Goal: Transaction & Acquisition: Purchase product/service

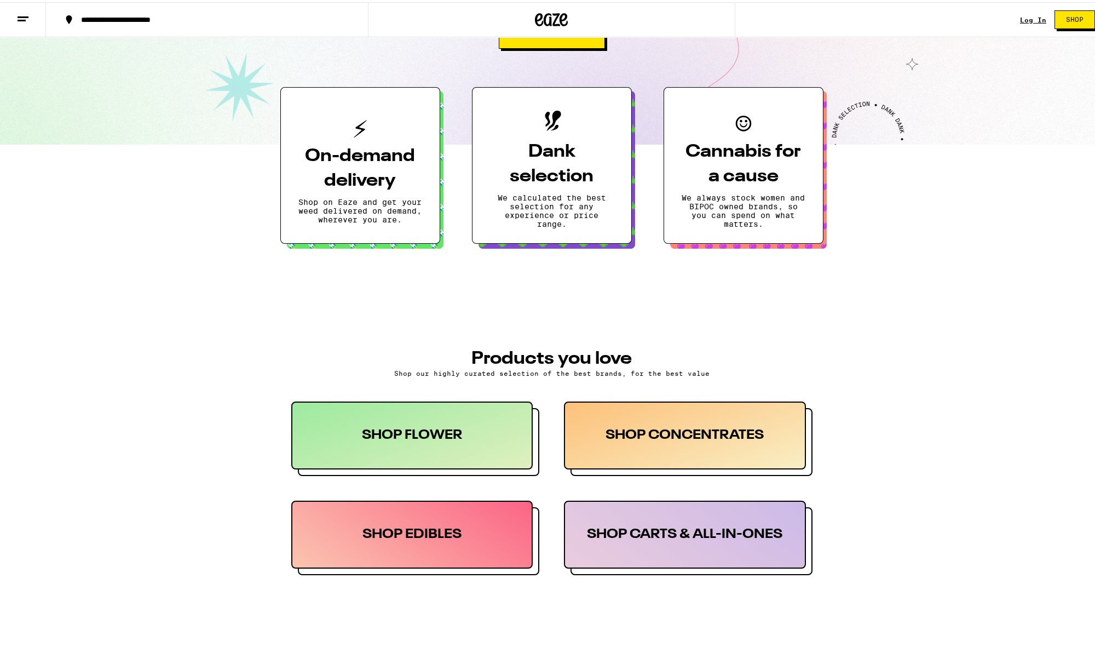
click at [483, 538] on div "SHOP EDIBLES" at bounding box center [412, 532] width 242 height 68
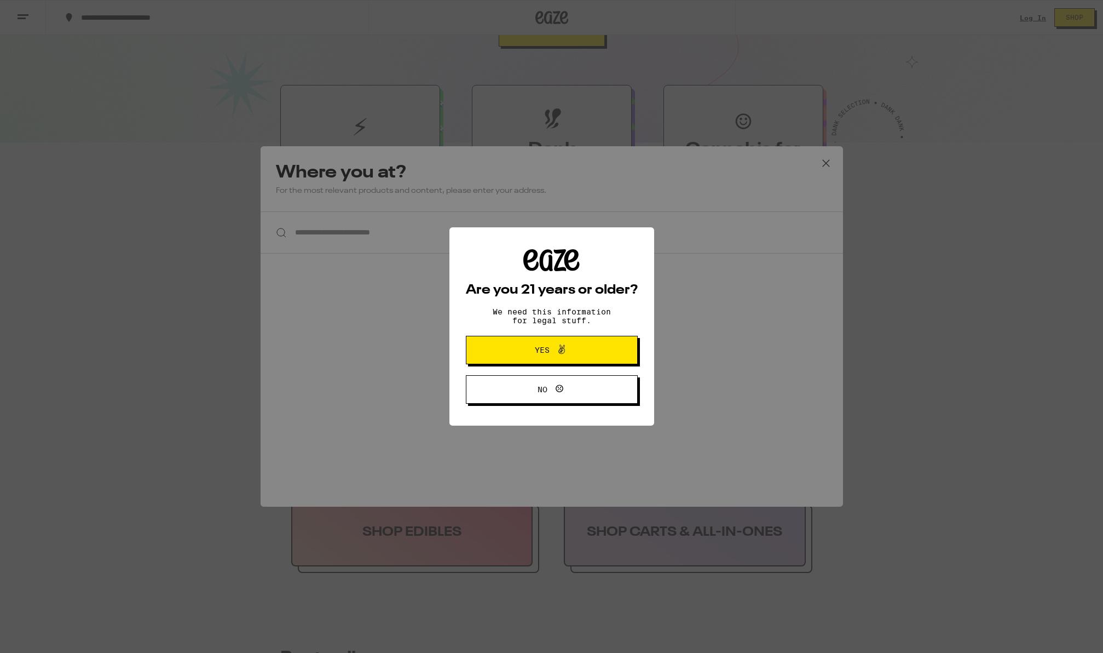
click at [529, 349] on span "Yes" at bounding box center [551, 350] width 83 height 14
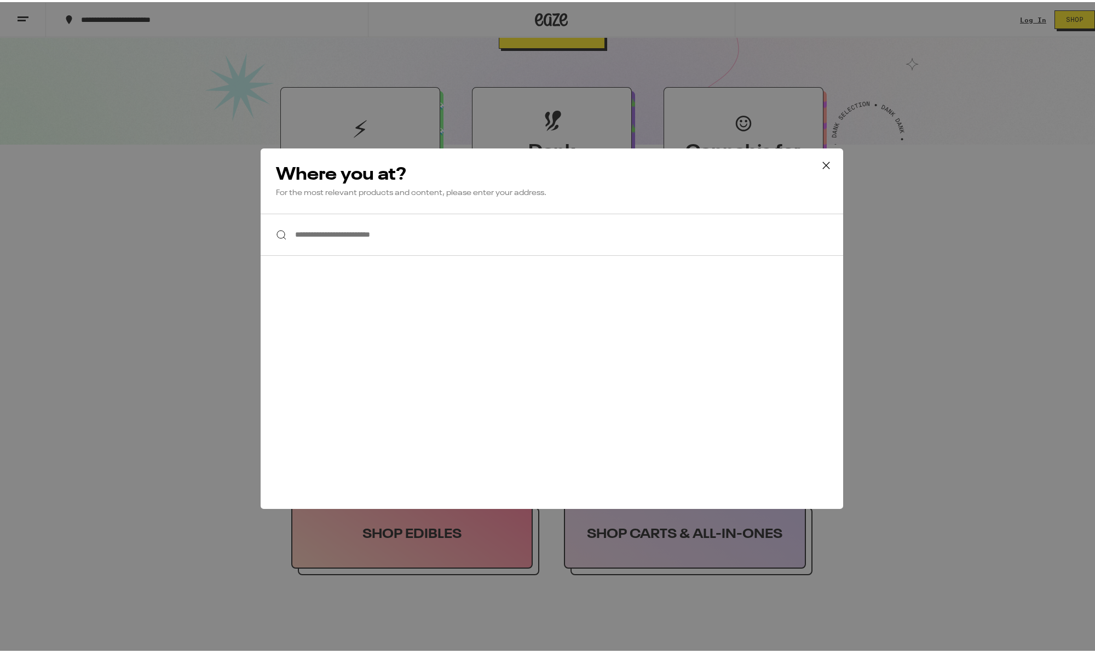
click at [356, 235] on input "**********" at bounding box center [552, 232] width 582 height 42
type input "*"
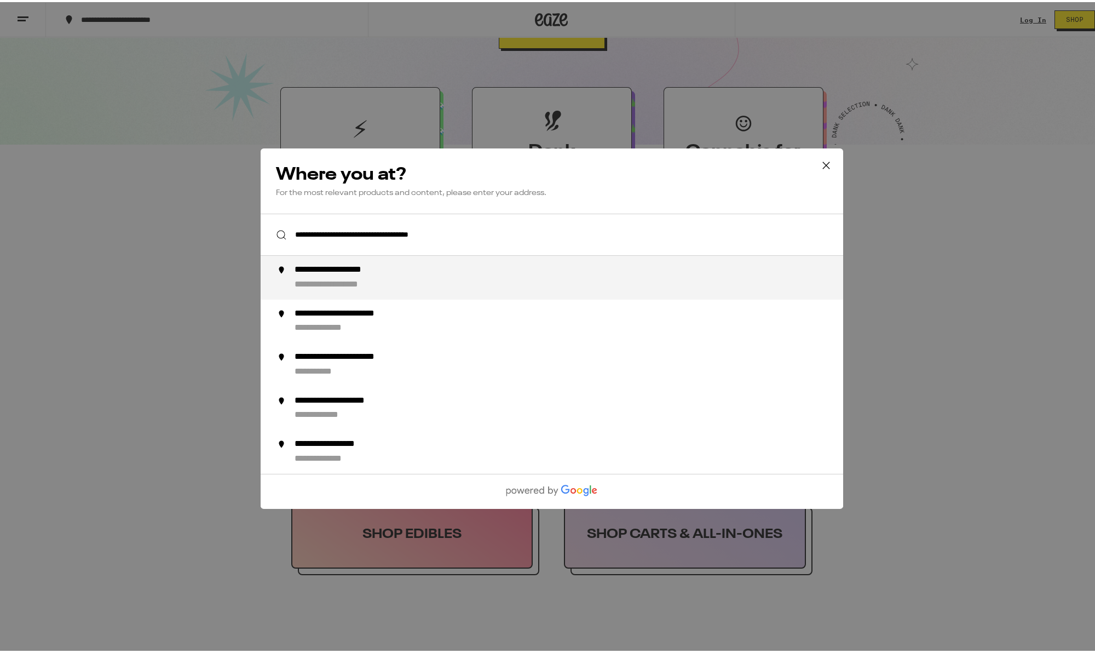
type input "**********"
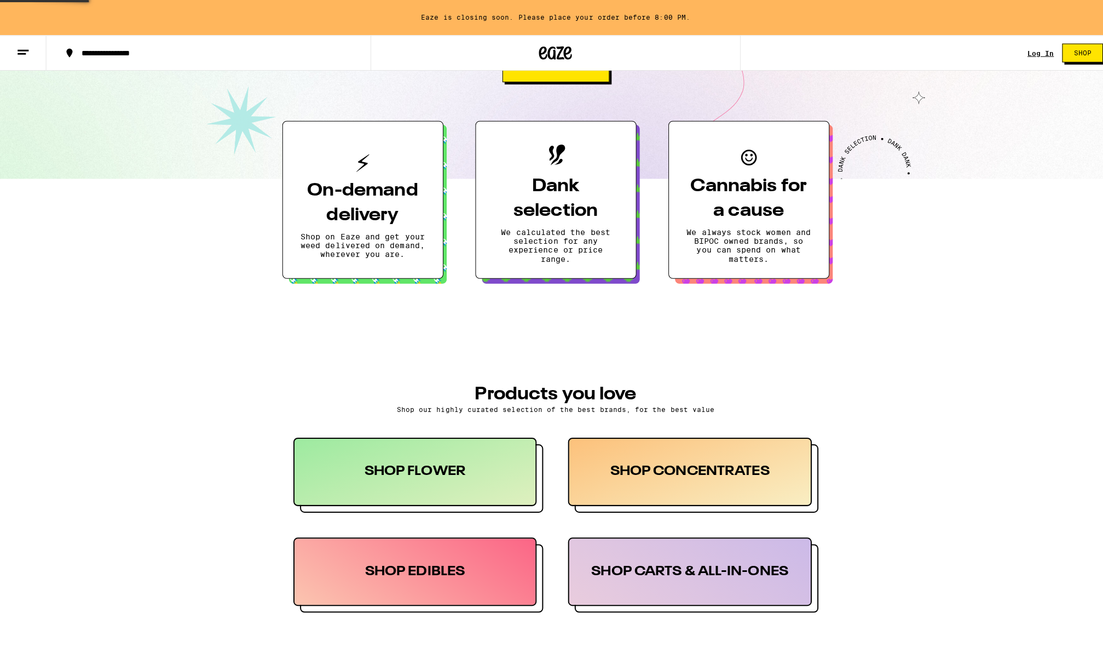
scroll to position [254, 0]
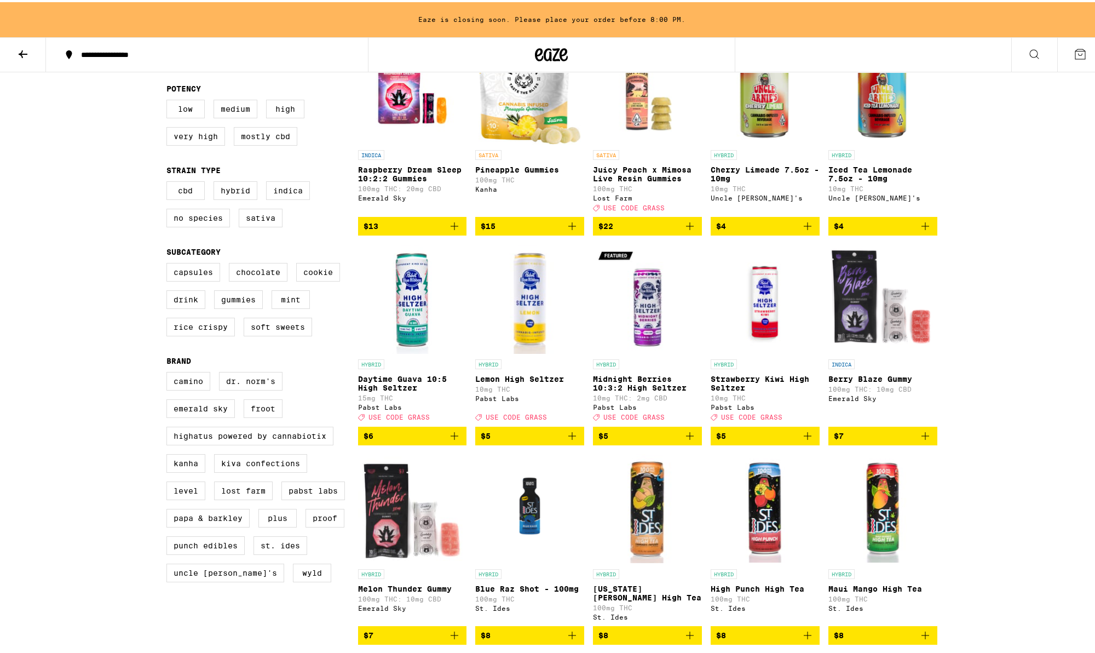
scroll to position [164, 0]
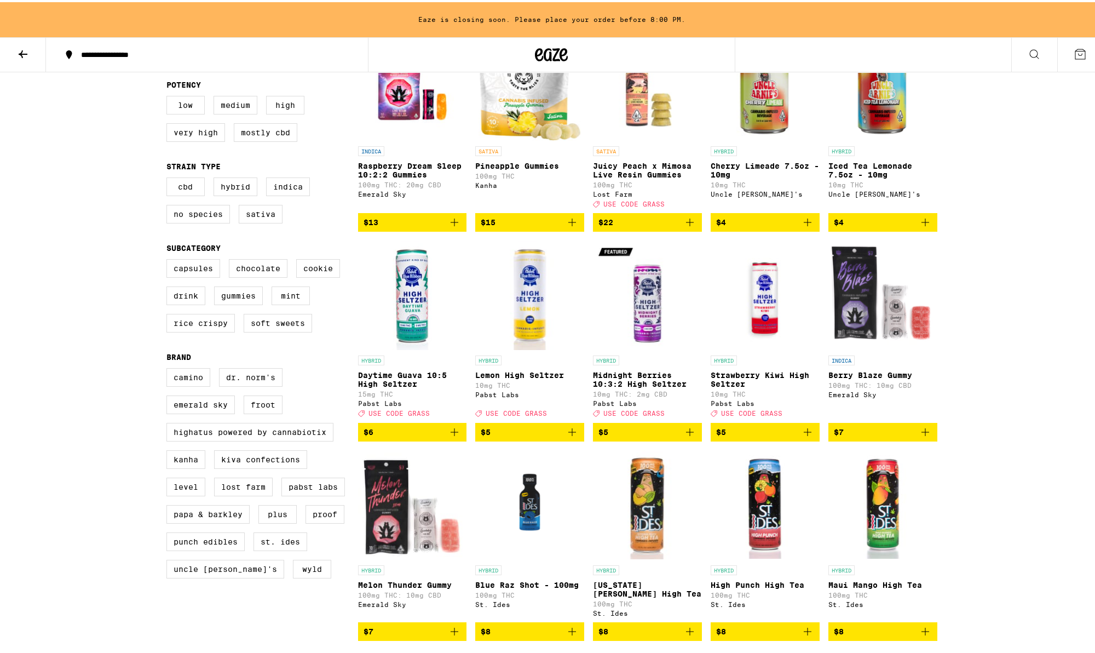
click at [454, 436] on icon "Add to bag" at bounding box center [454, 429] width 13 height 13
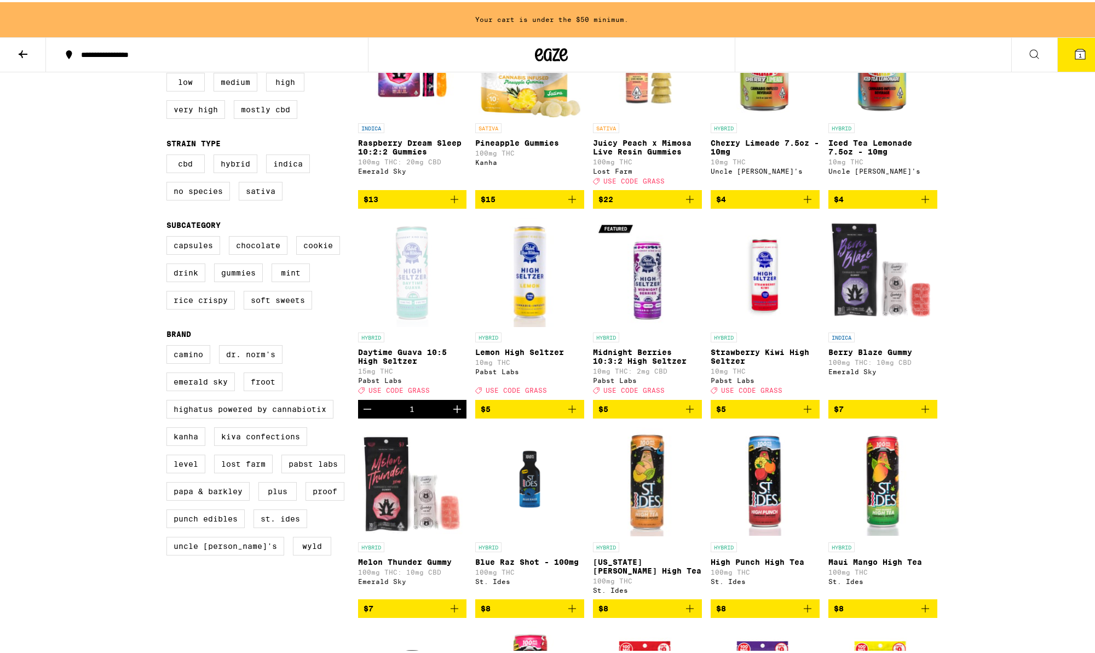
scroll to position [274, 0]
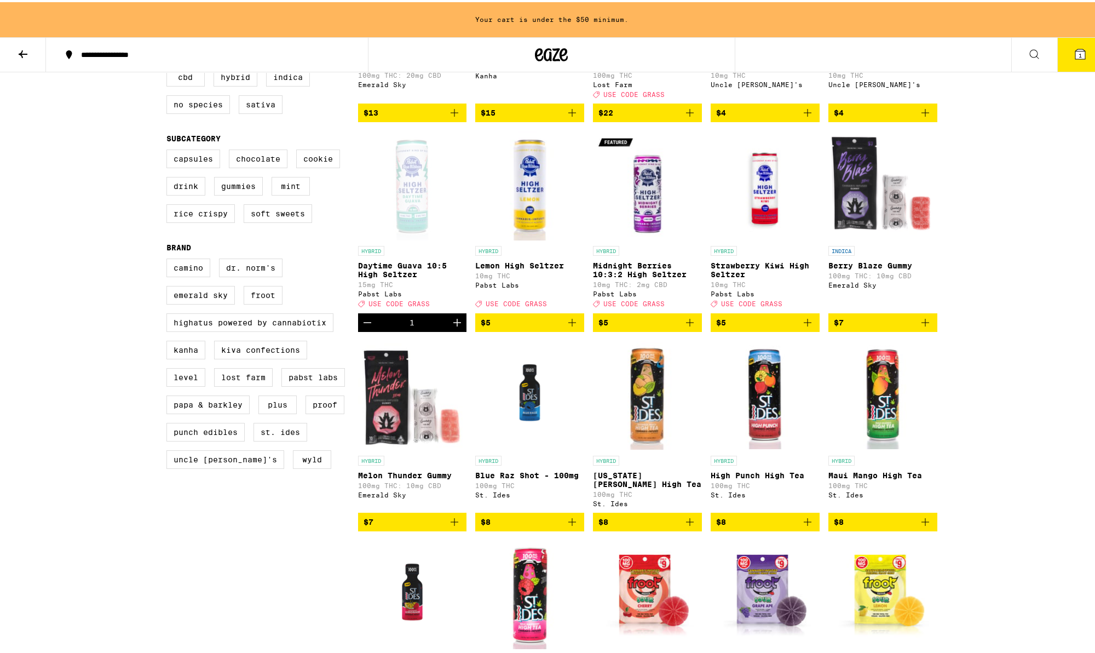
click at [683, 526] on icon "Add to bag" at bounding box center [689, 519] width 13 height 13
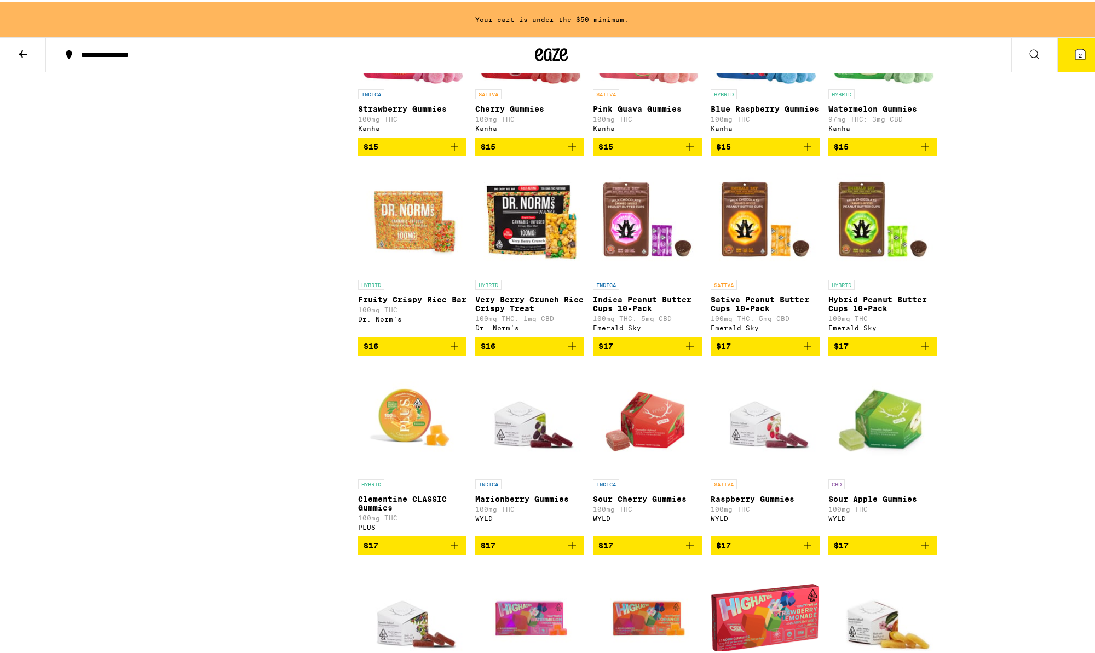
scroll to position [2135, 0]
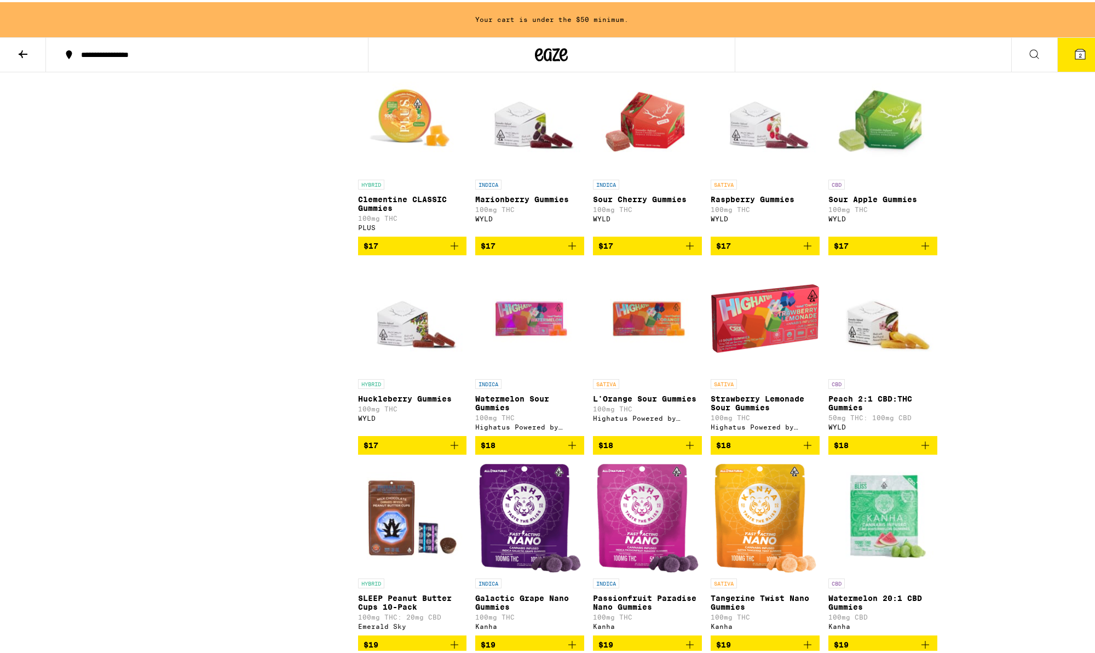
click at [919, 449] on icon "Add to bag" at bounding box center [925, 442] width 13 height 13
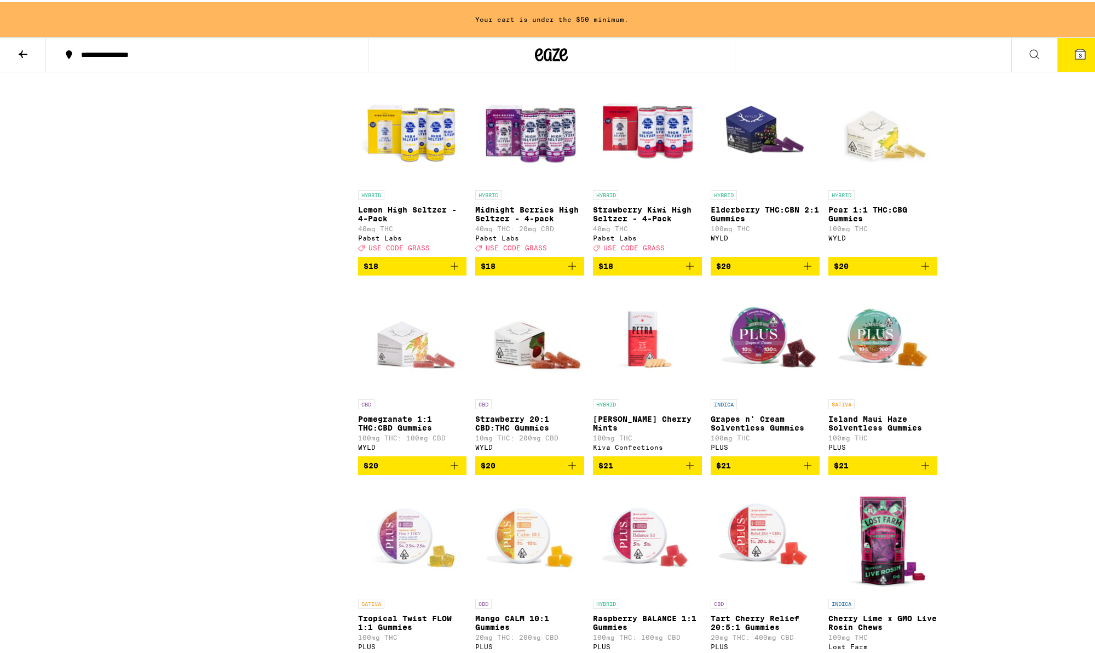
scroll to position [3394, 0]
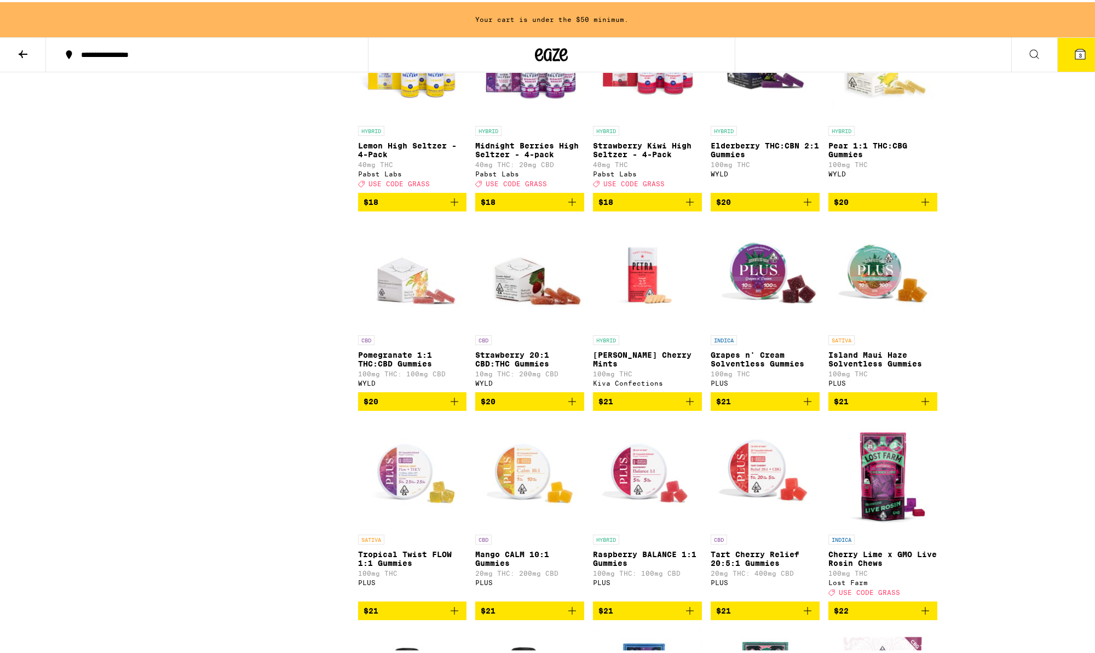
click at [571, 406] on icon "Add to bag" at bounding box center [571, 398] width 13 height 13
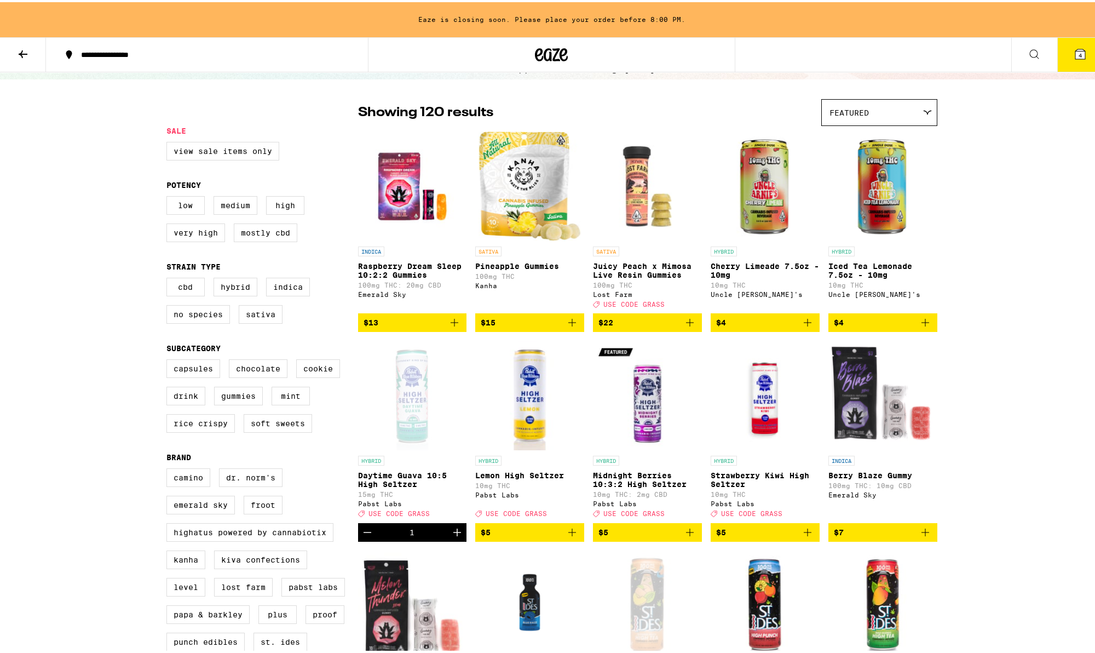
scroll to position [0, 0]
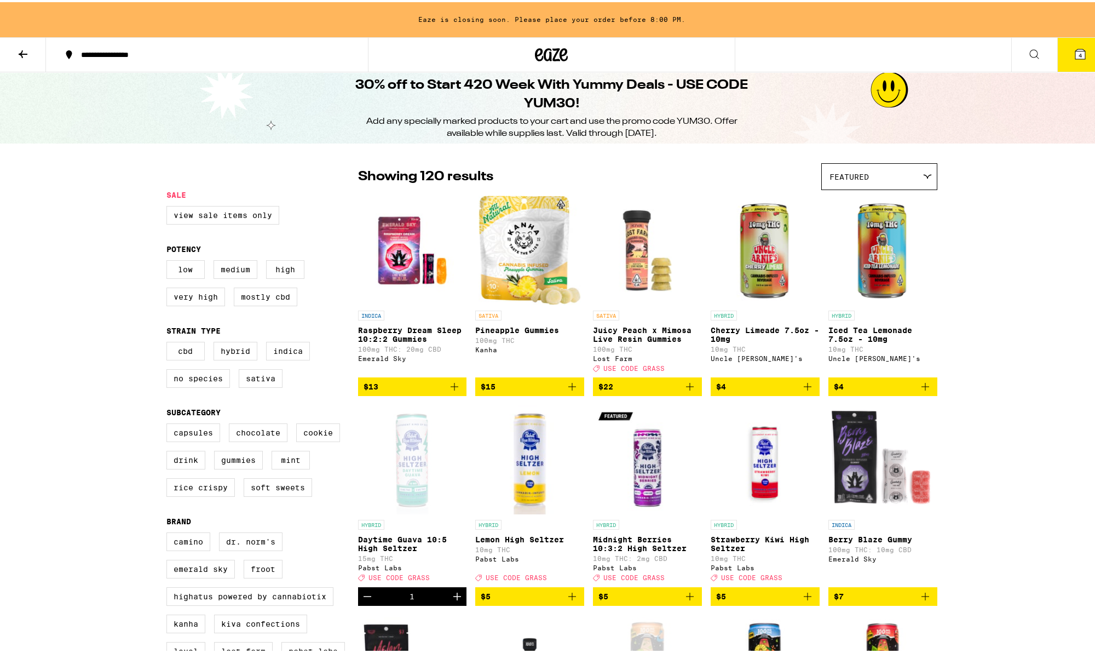
click at [559, 53] on icon at bounding box center [563, 52] width 8 height 13
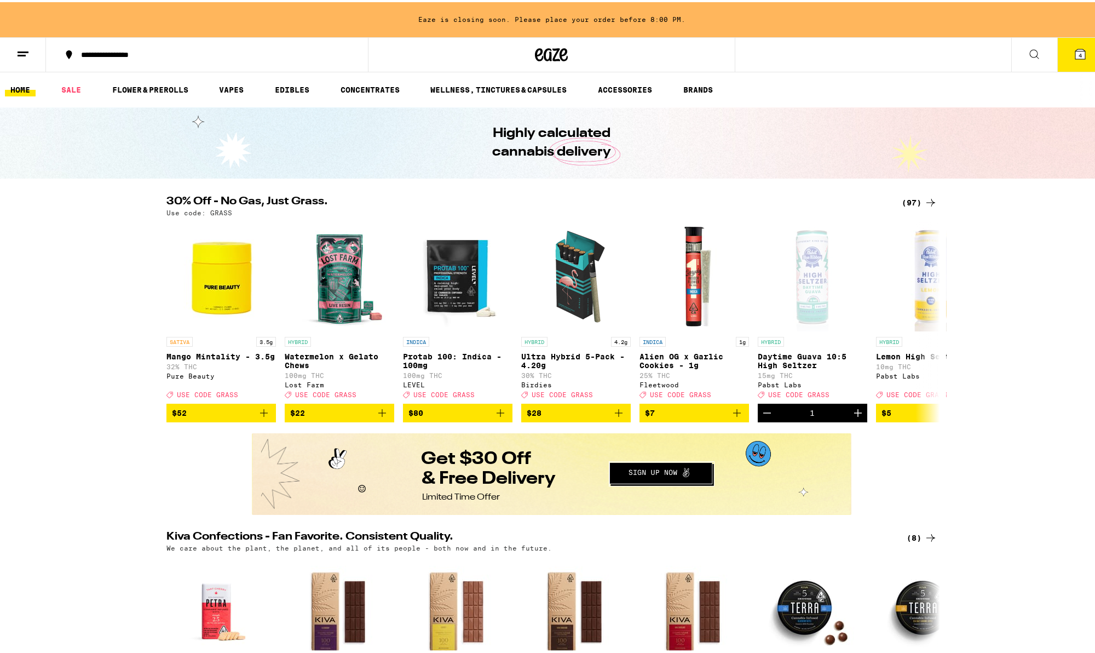
click at [663, 89] on li "ACCESSORIES" at bounding box center [629, 87] width 75 height 13
click at [650, 88] on link "ACCESSORIES" at bounding box center [624, 87] width 65 height 13
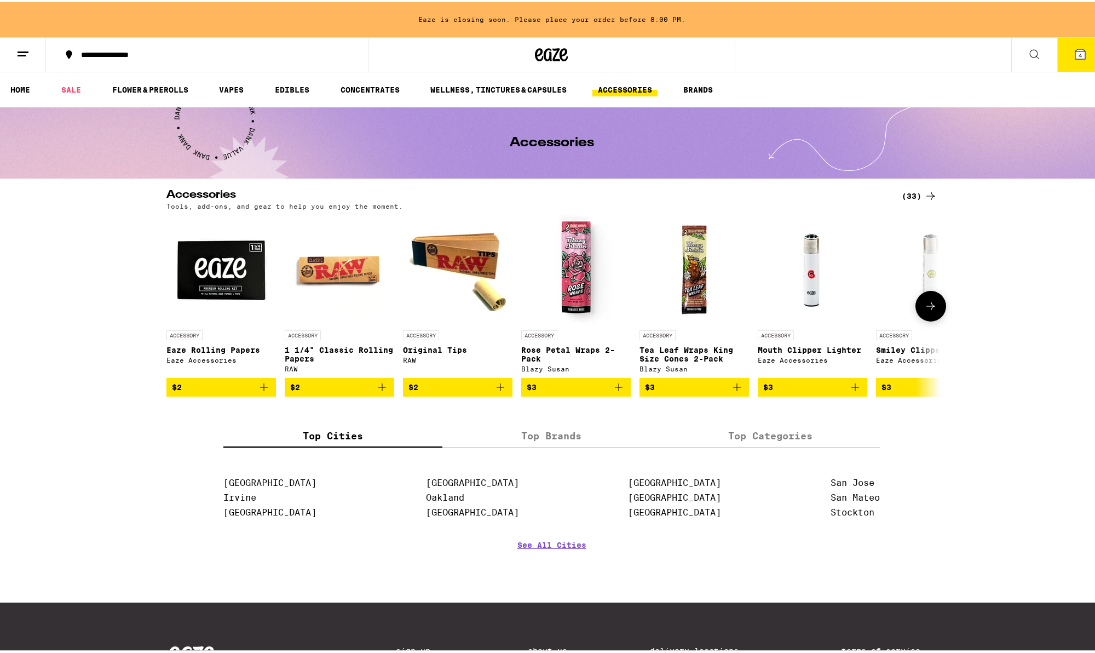
click at [926, 309] on icon at bounding box center [930, 303] width 13 height 13
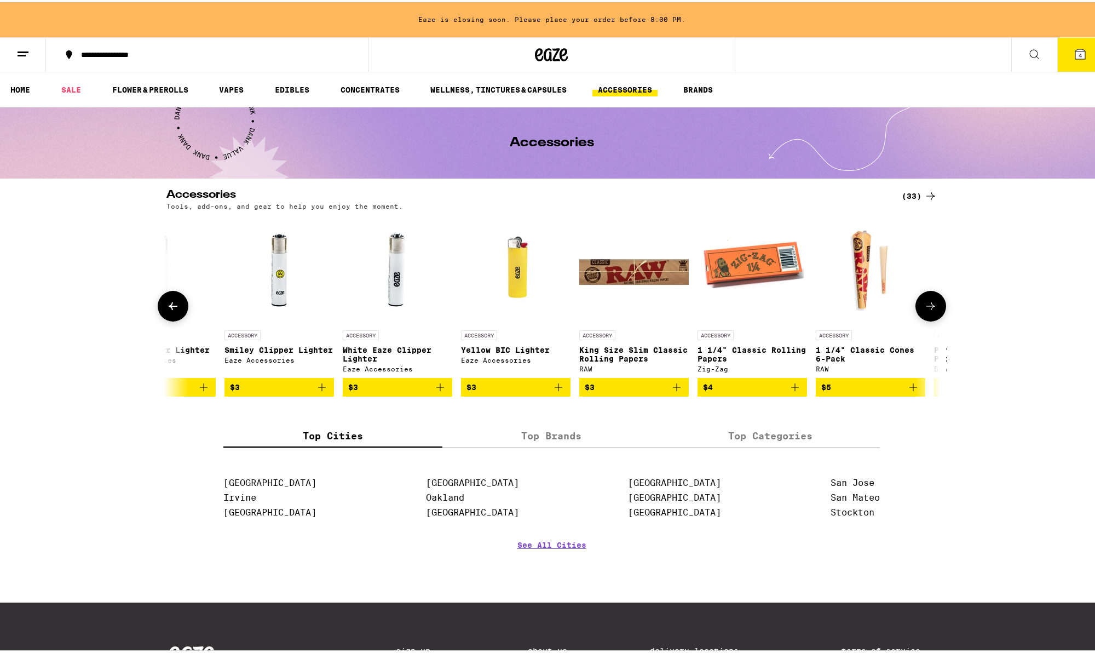
click at [926, 309] on icon at bounding box center [930, 303] width 13 height 13
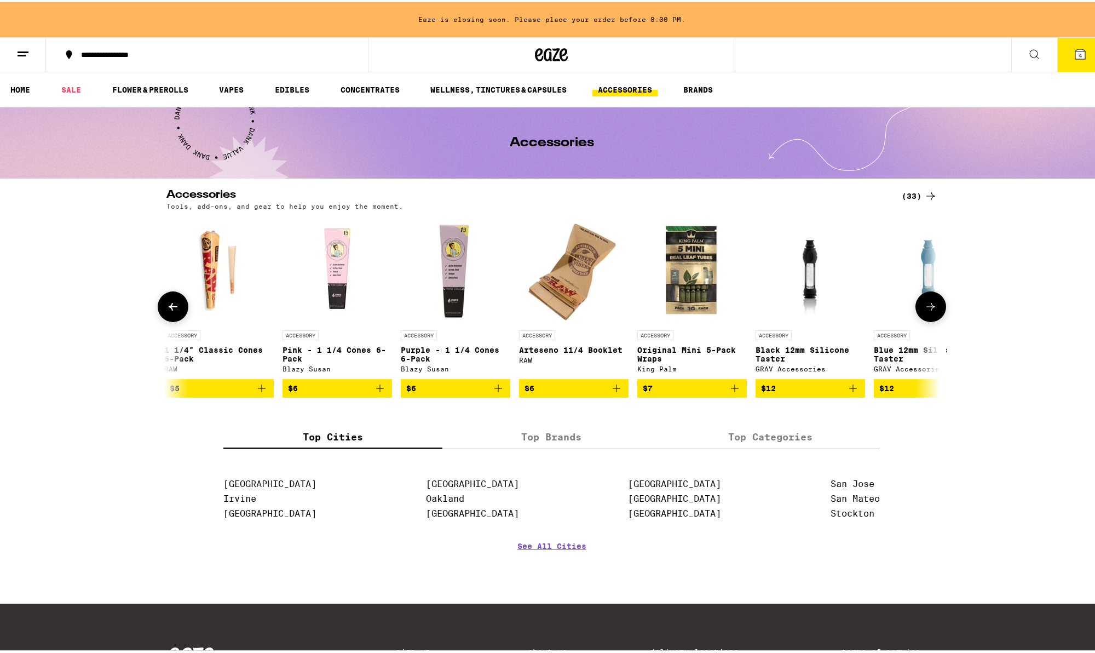
click at [926, 309] on icon at bounding box center [930, 304] width 13 height 13
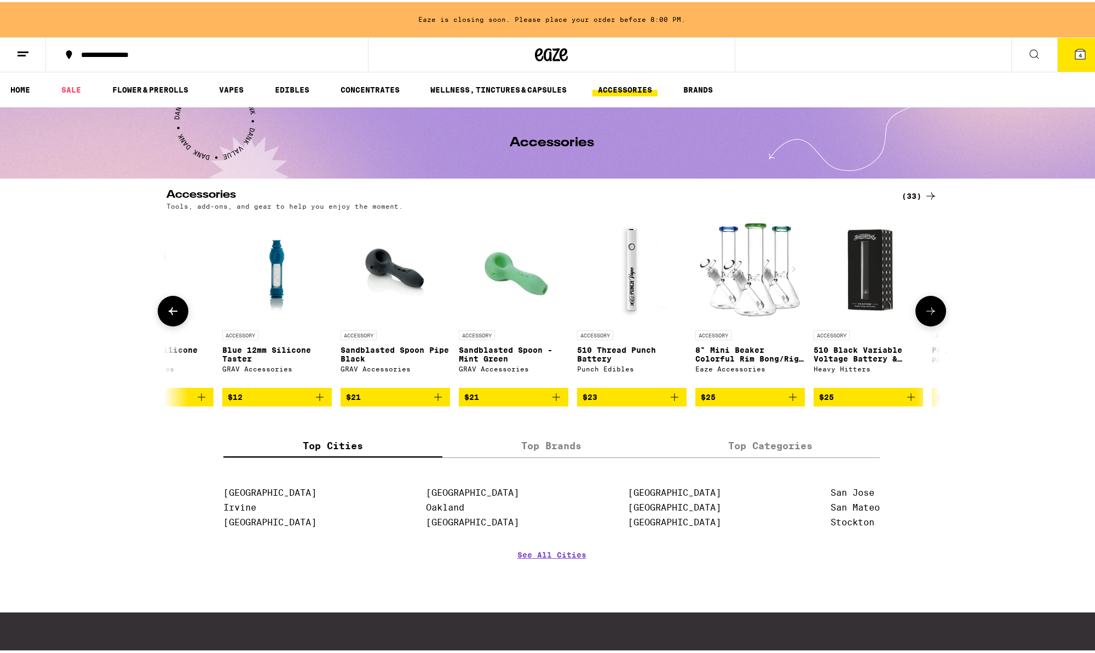
click at [926, 309] on icon at bounding box center [930, 308] width 13 height 13
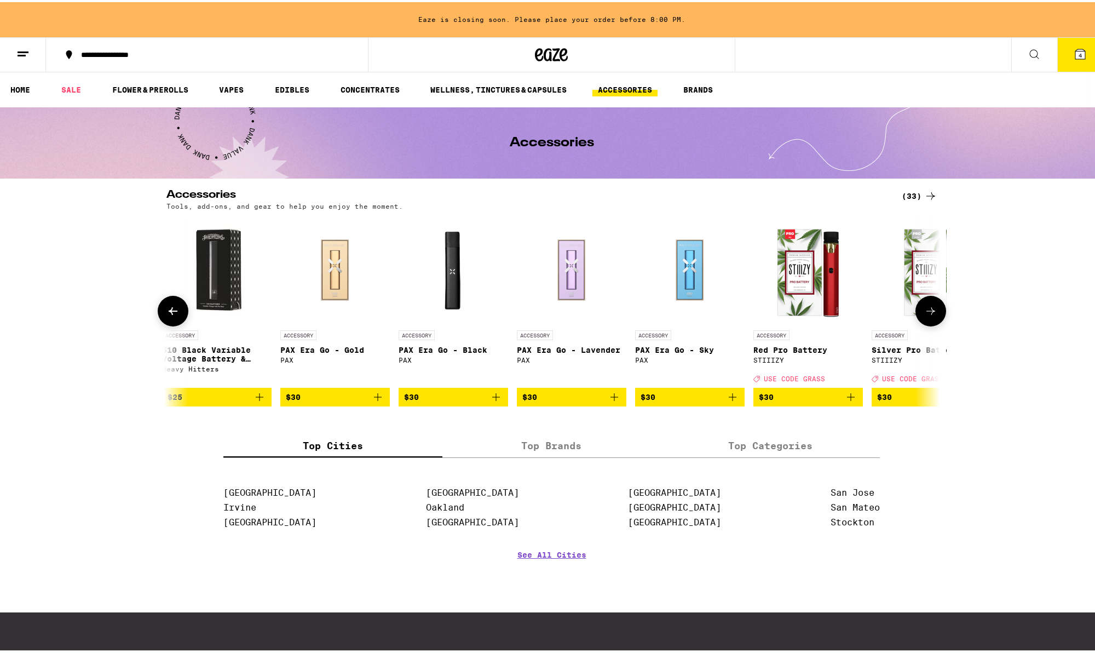
click at [926, 309] on icon at bounding box center [930, 308] width 13 height 13
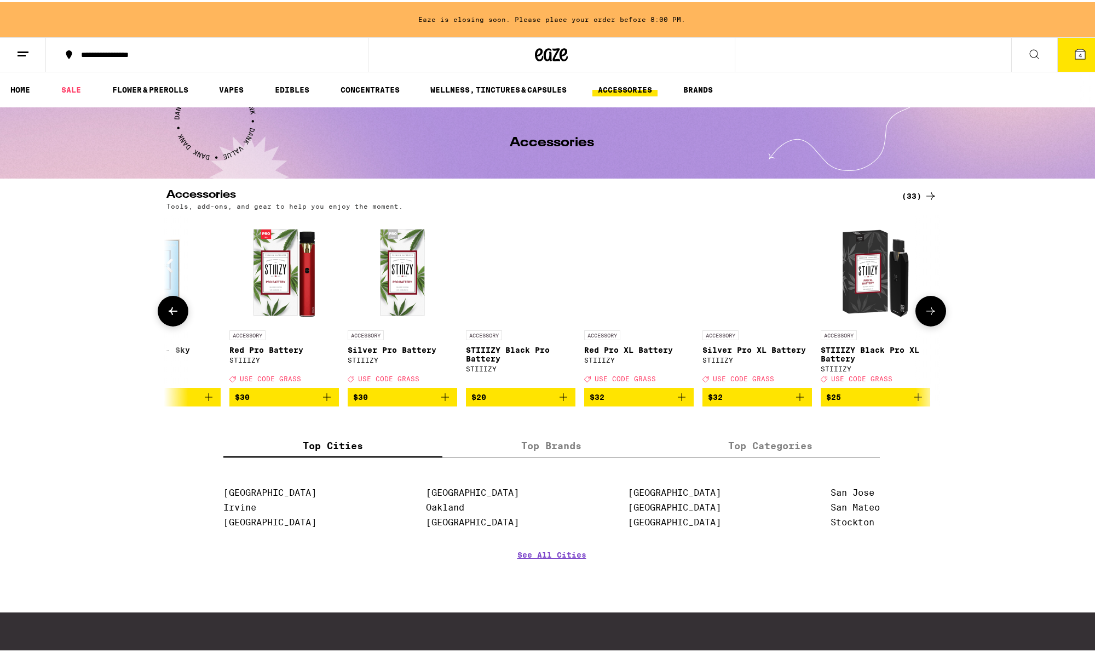
scroll to position [0, 3131]
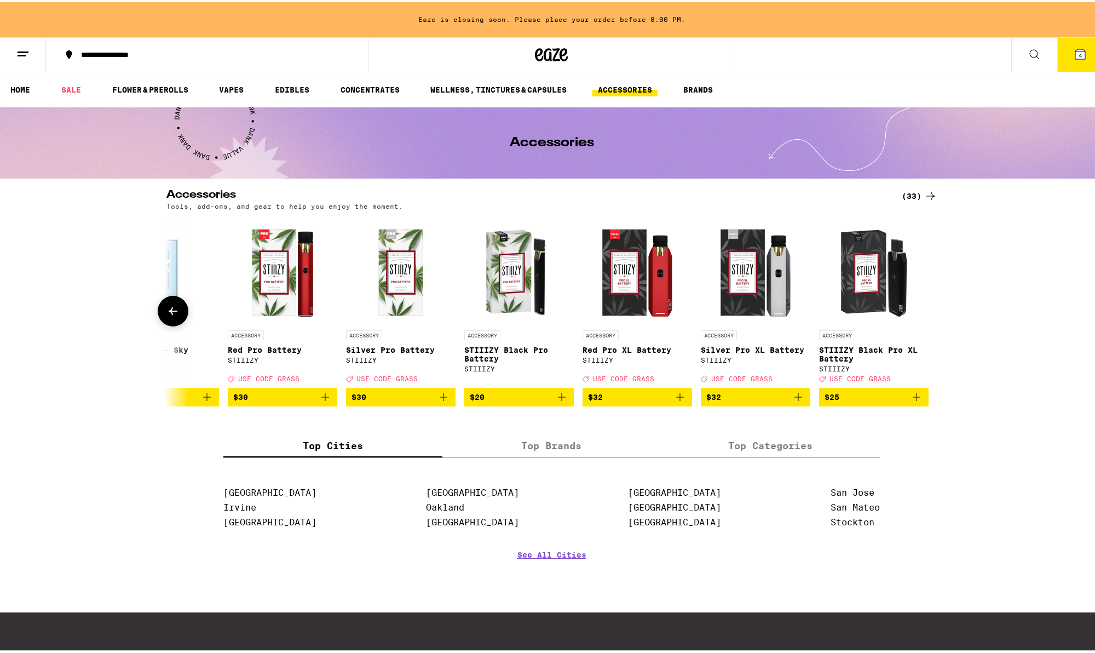
click at [913, 401] on icon "Add to bag" at bounding box center [916, 394] width 13 height 13
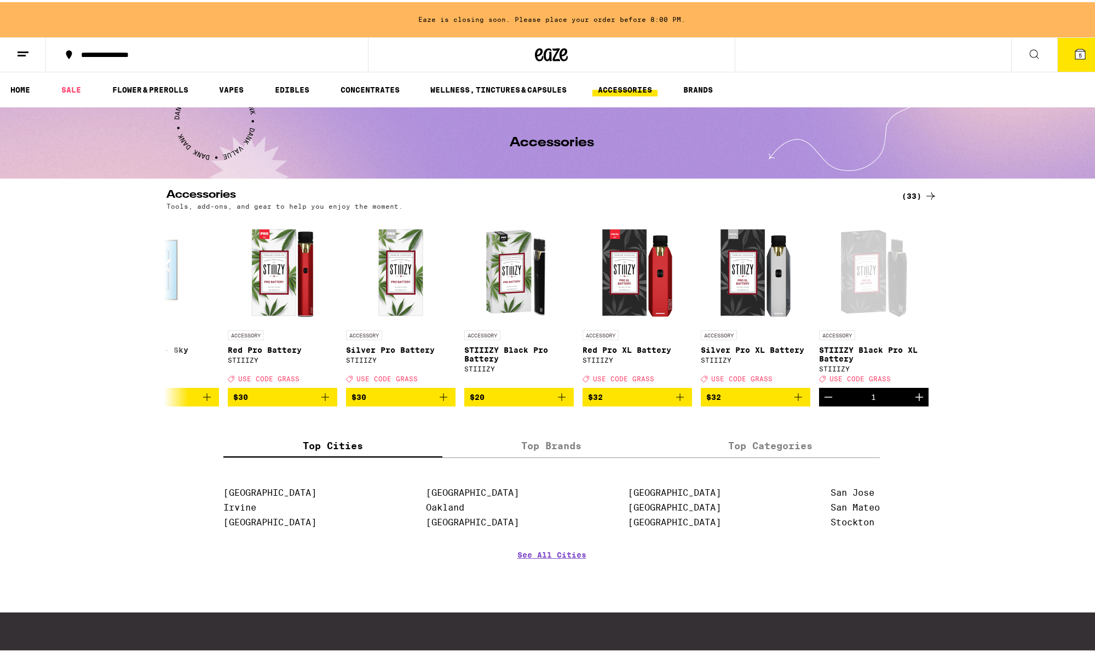
click at [1065, 53] on button "5" at bounding box center [1080, 53] width 46 height 34
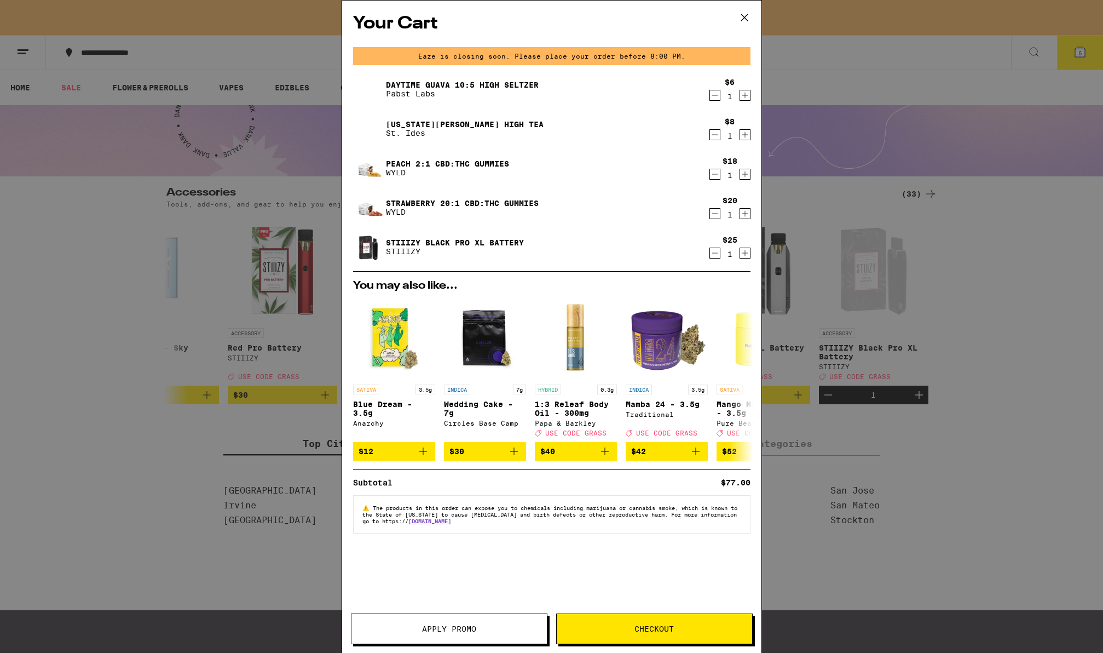
click at [671, 622] on button "Checkout" at bounding box center [654, 628] width 197 height 31
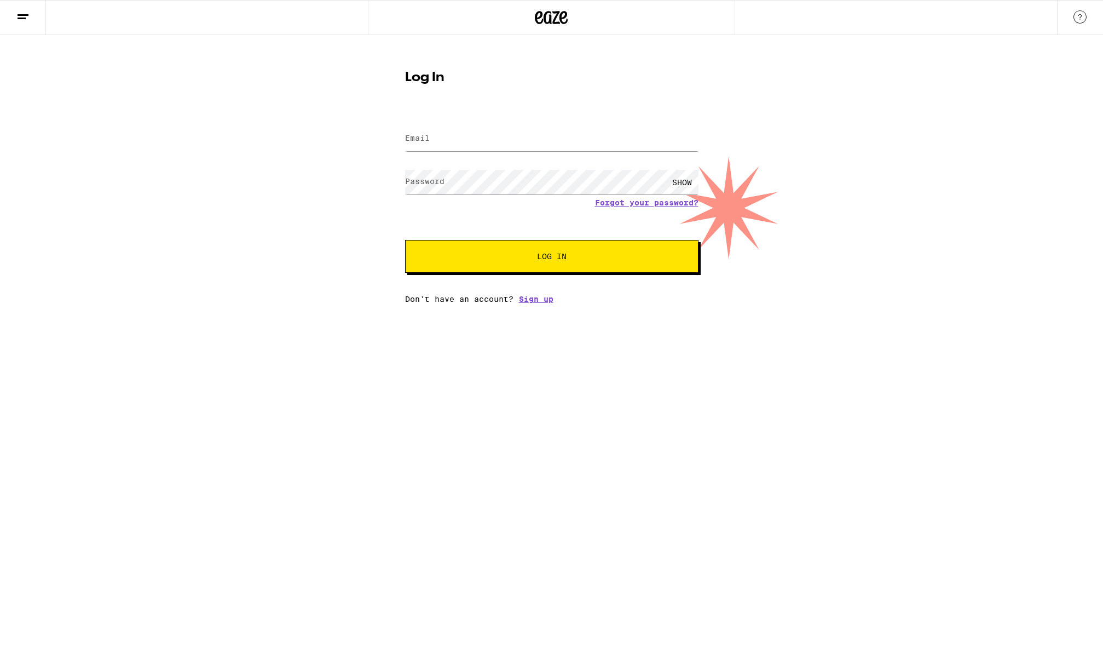
click at [218, 303] on div "Log In Email Email Password Password SHOW Forgot your password? Log In Don't ha…" at bounding box center [551, 169] width 1103 height 268
click at [467, 137] on input "Email" at bounding box center [551, 138] width 293 height 25
click at [500, 142] on input "jacobneal33" at bounding box center [551, 138] width 293 height 25
drag, startPoint x: 524, startPoint y: 144, endPoint x: 348, endPoint y: 147, distance: 176.3
click at [348, 147] on div "Log In Email Email [EMAIL_ADDRESS][DOMAIN_NAME] Password Password SHOW Forgot y…" at bounding box center [551, 169] width 1103 height 268
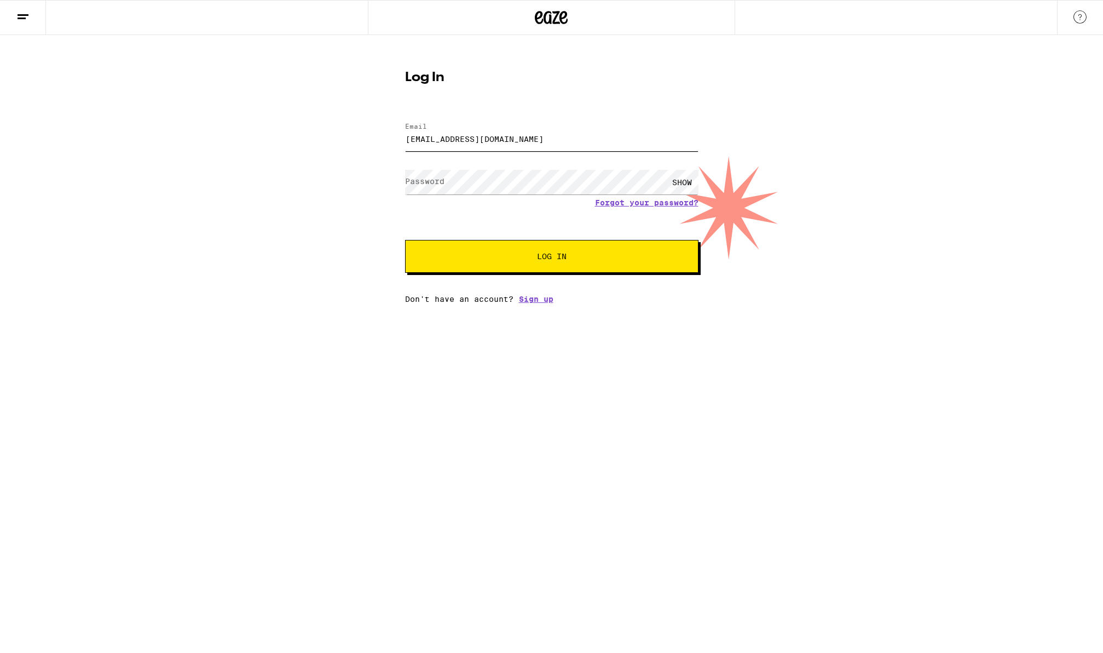
type input "[EMAIL_ADDRESS][DOMAIN_NAME]"
click at [621, 197] on div "SHOW" at bounding box center [551, 182] width 293 height 32
click at [621, 204] on link "Forgot your password?" at bounding box center [646, 202] width 103 height 9
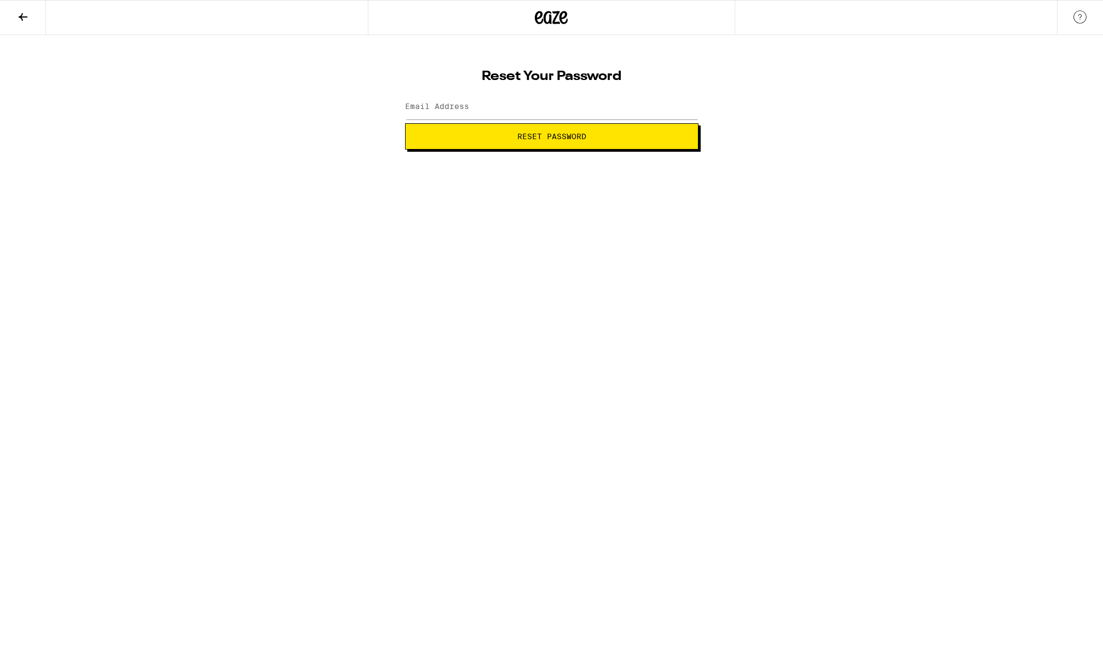
click at [430, 102] on label "Email Address" at bounding box center [437, 106] width 64 height 9
paste input "[EMAIL_ADDRESS][DOMAIN_NAME]"
type input "[EMAIL_ADDRESS][DOMAIN_NAME]"
click at [476, 131] on button "Reset Password" at bounding box center [551, 136] width 293 height 26
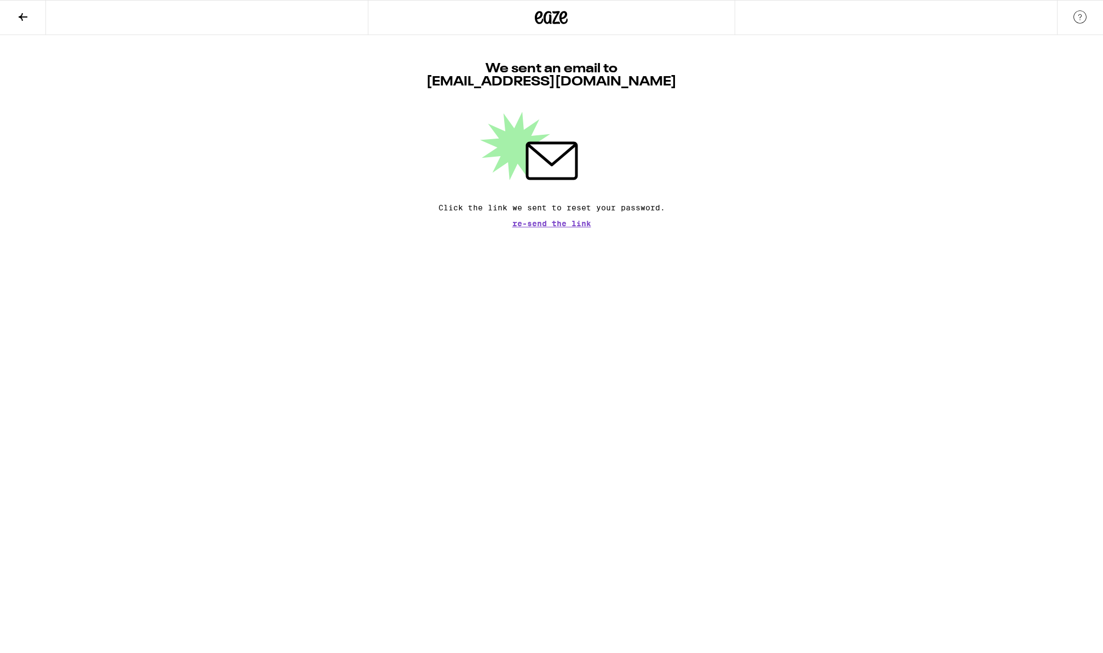
click at [619, 227] on html "We sent an email to [EMAIL_ADDRESS][DOMAIN_NAME] Click the link we sent to rese…" at bounding box center [551, 113] width 1103 height 227
click at [111, 64] on div "We sent an email to [EMAIL_ADDRESS][DOMAIN_NAME] Click the link we sent to rese…" at bounding box center [551, 131] width 1103 height 192
click at [25, 19] on icon at bounding box center [22, 16] width 13 height 13
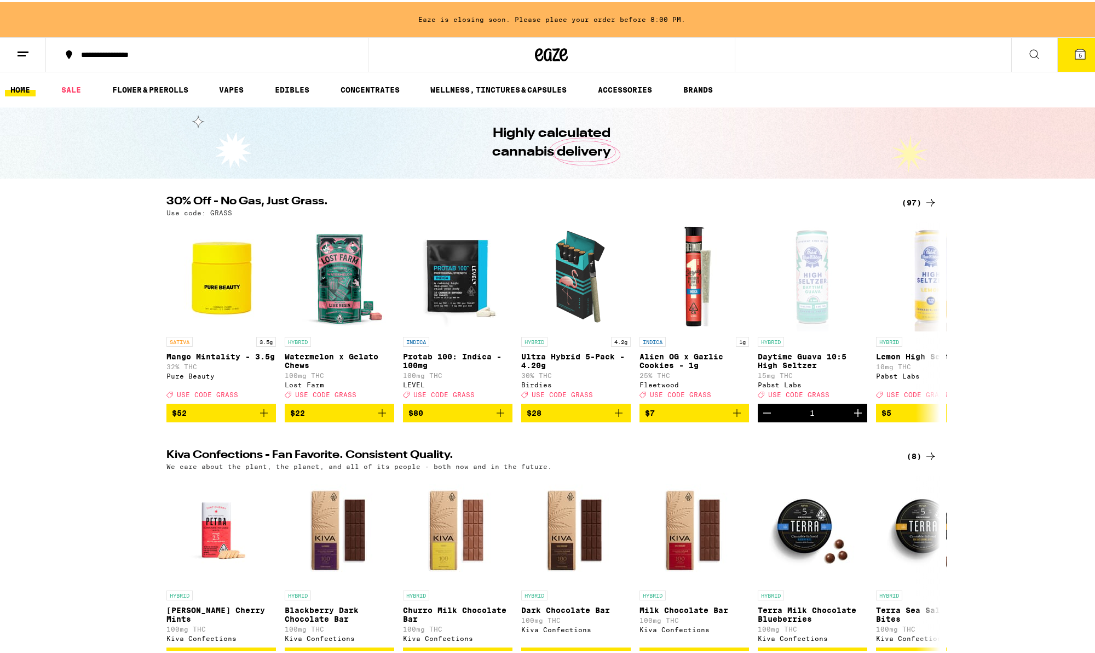
click at [1078, 53] on span "5" at bounding box center [1079, 53] width 3 height 7
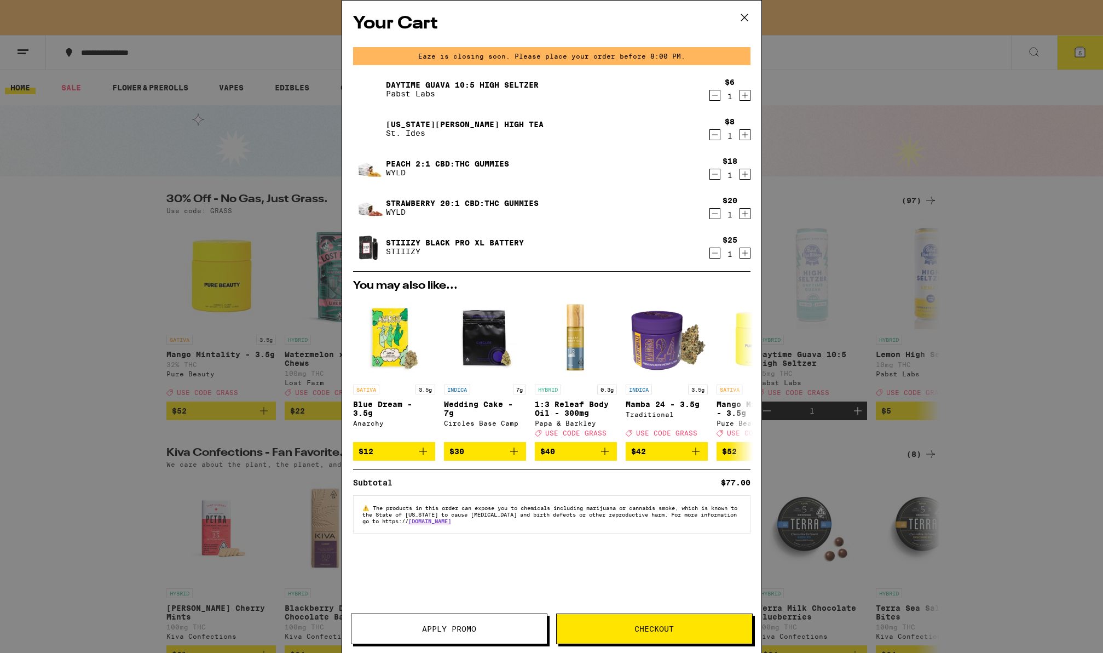
click at [653, 625] on span "Checkout" at bounding box center [653, 629] width 39 height 8
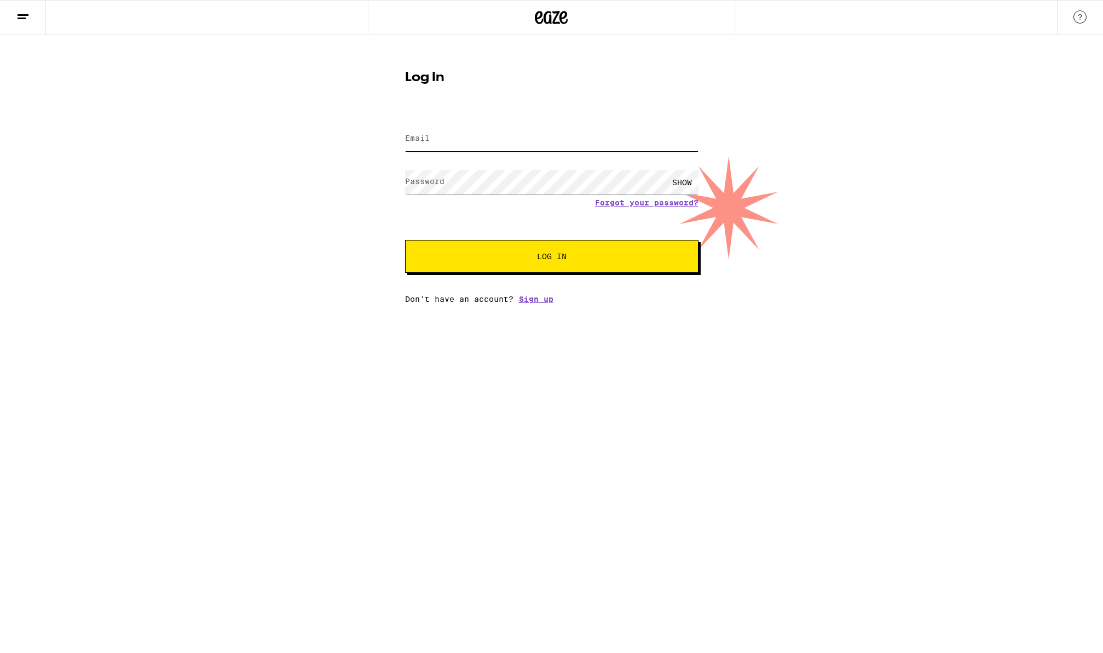
click at [501, 142] on input "Email" at bounding box center [551, 138] width 293 height 25
type input "[EMAIL_ADDRESS][DOMAIN_NAME]"
click at [683, 181] on div "SHOW" at bounding box center [682, 182] width 33 height 25
click at [510, 263] on button "Log In" at bounding box center [551, 256] width 293 height 33
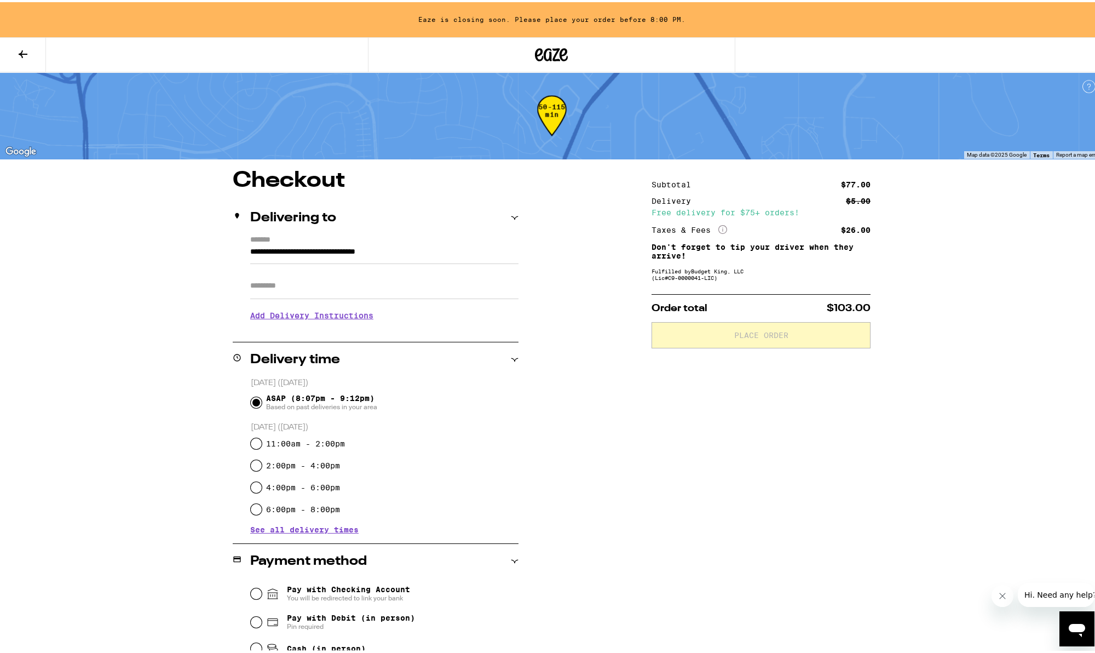
click at [601, 452] on div "**********" at bounding box center [552, 535] width 788 height 735
click at [21, 52] on icon at bounding box center [23, 52] width 9 height 8
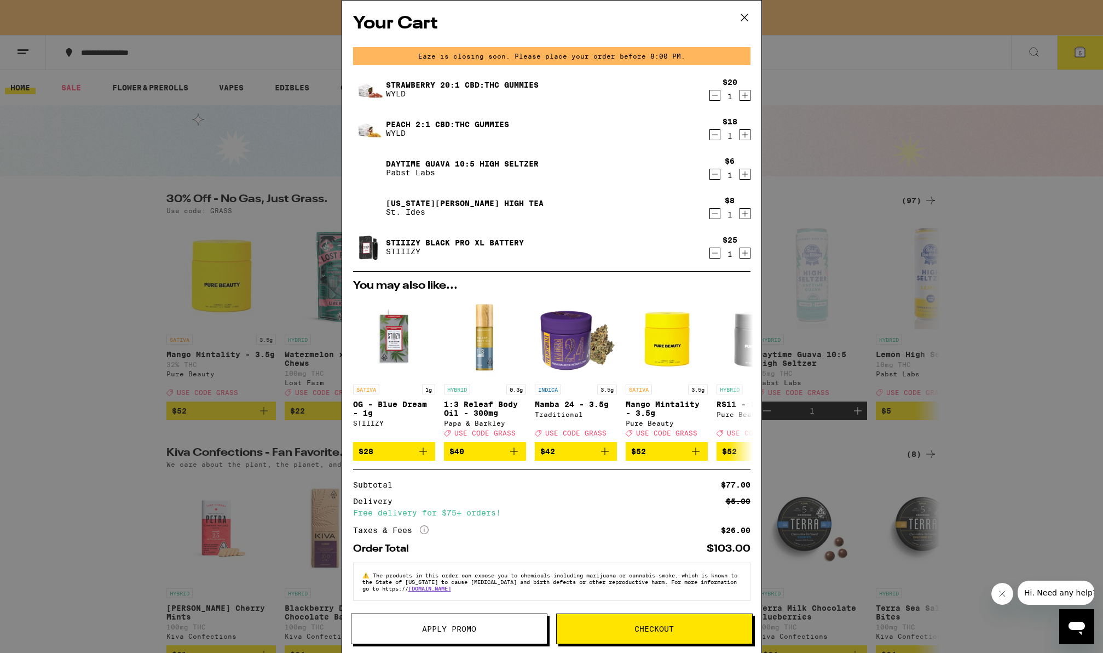
click at [476, 626] on span "Apply Promo" at bounding box center [448, 629] width 195 height 8
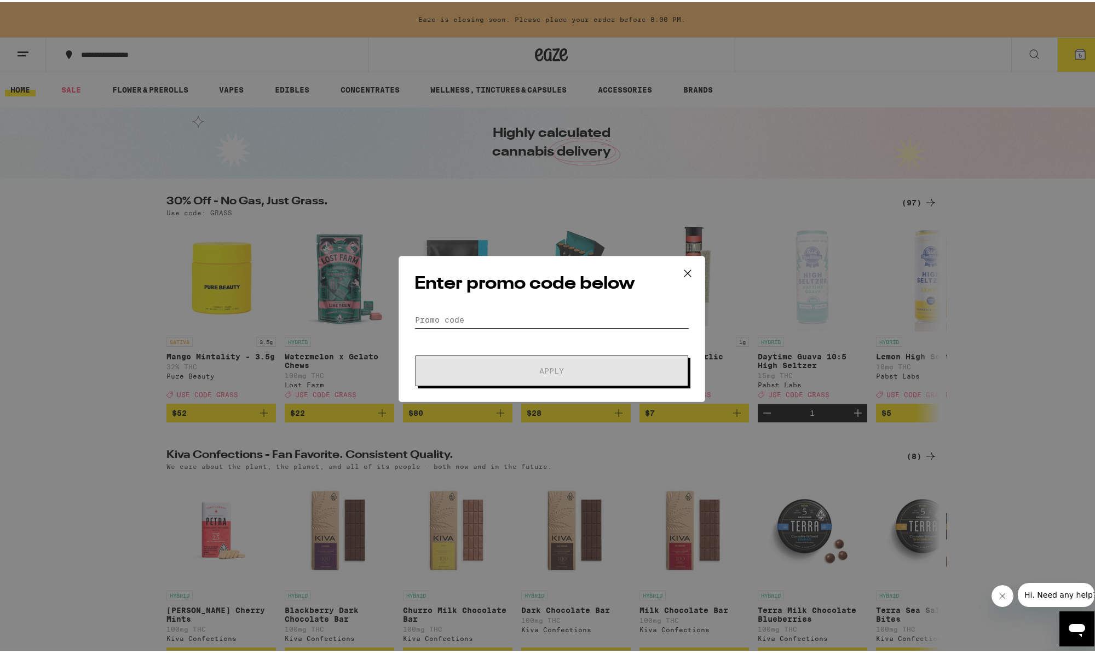
click at [452, 316] on input "Promo Code" at bounding box center [551, 317] width 275 height 16
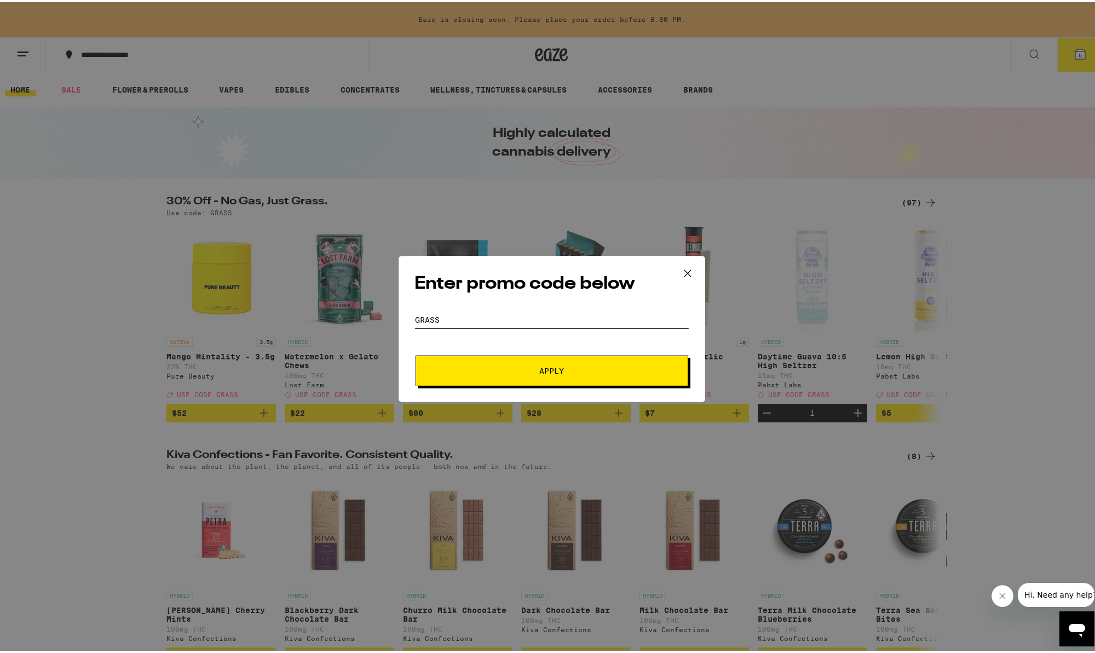
type input "grass"
click at [533, 359] on button "Apply" at bounding box center [551, 368] width 273 height 31
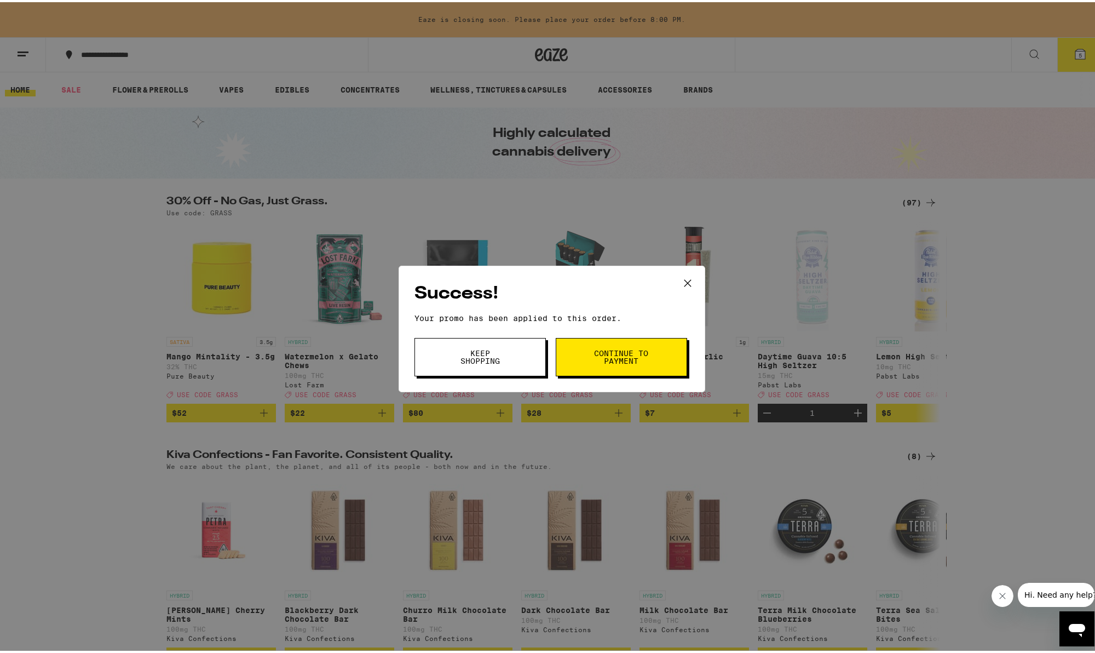
click at [599, 351] on span "Continue to payment" at bounding box center [621, 354] width 56 height 15
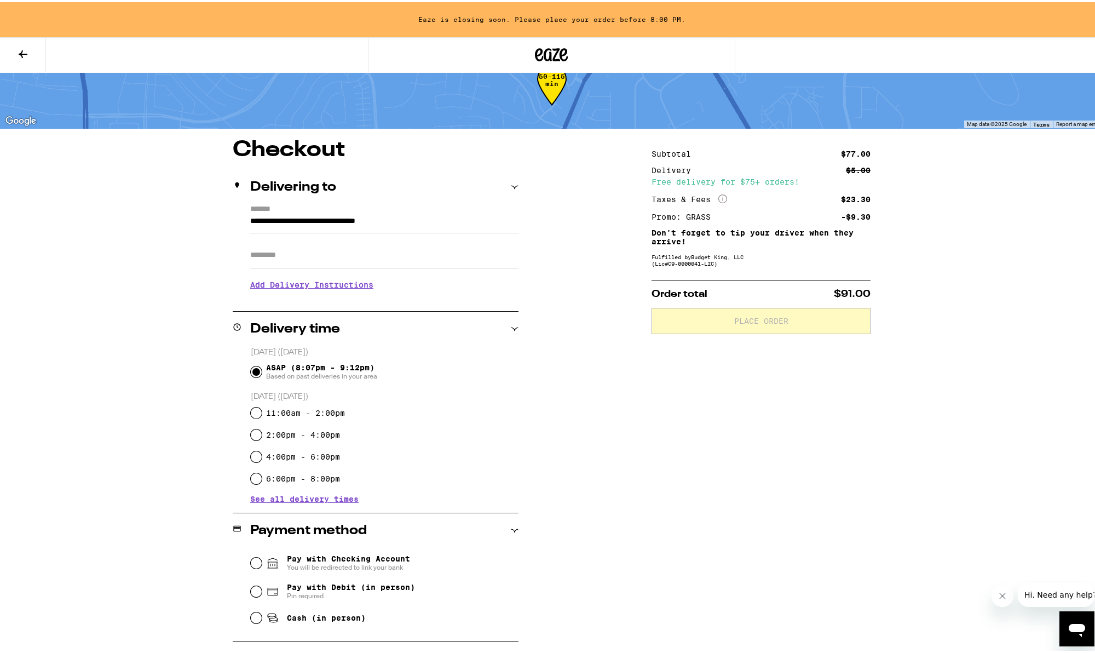
scroll to position [250, 0]
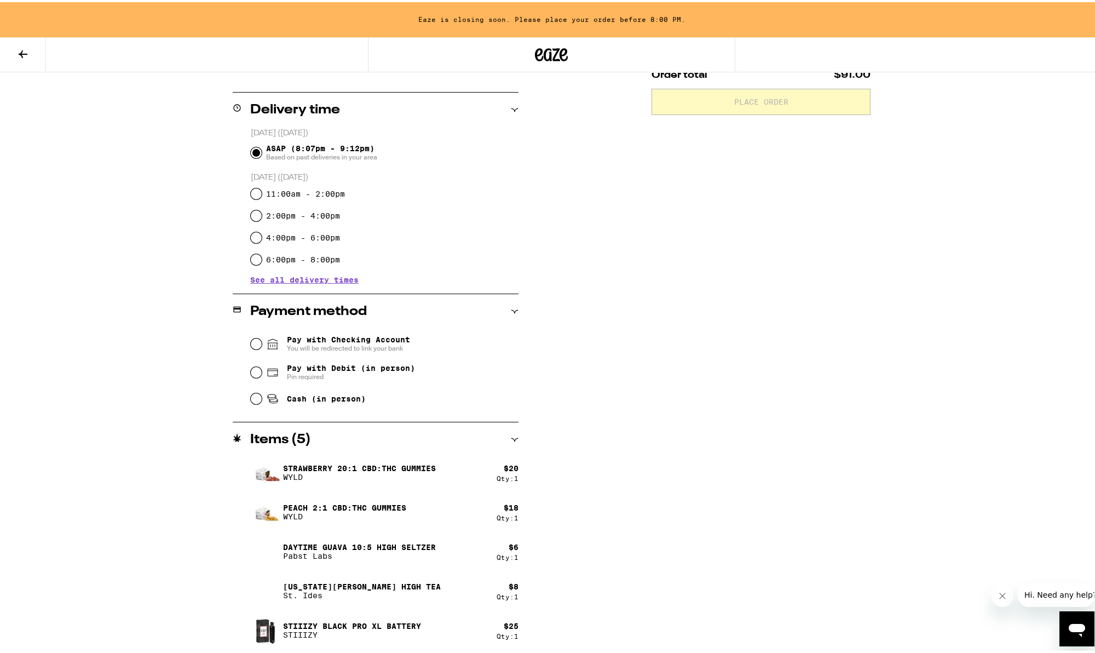
click at [563, 540] on div "**********" at bounding box center [552, 285] width 788 height 735
drag, startPoint x: 359, startPoint y: 548, endPoint x: 345, endPoint y: 521, distance: 30.1
click at [357, 547] on p "Daytime Guava 10:5 High Seltzer" at bounding box center [359, 544] width 153 height 9
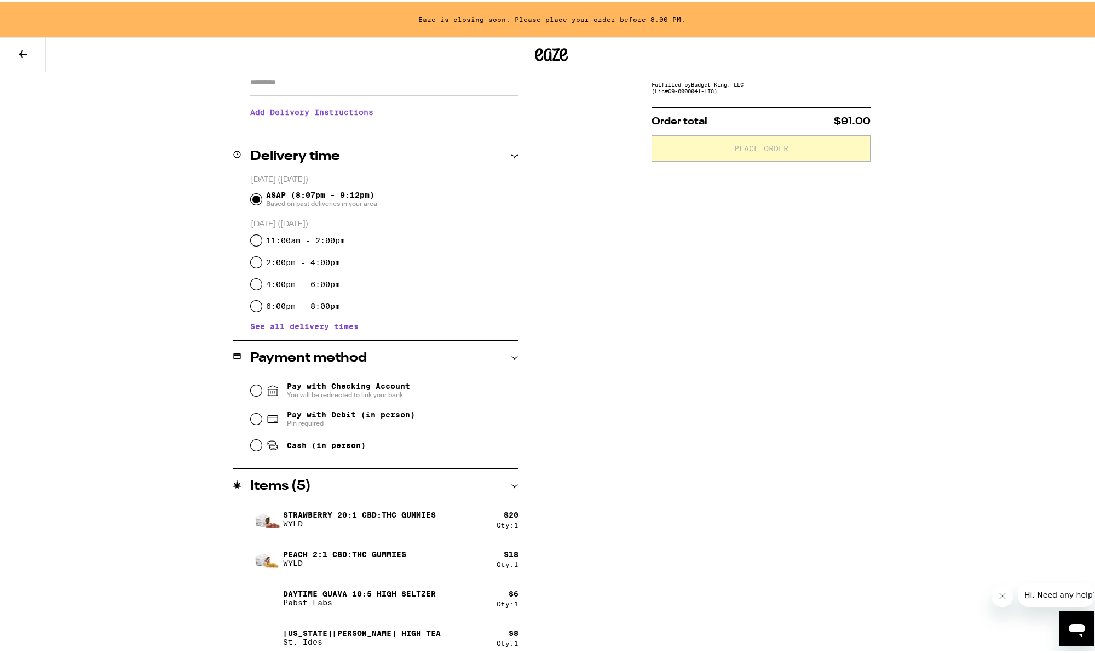
scroll to position [0, 0]
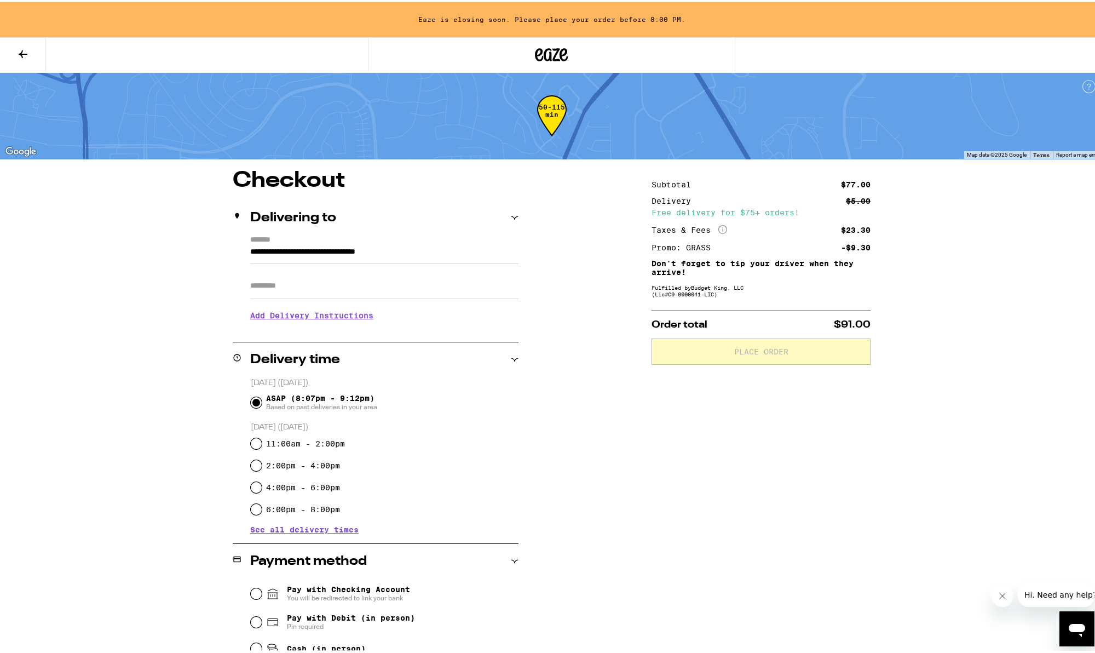
click at [316, 168] on h1 "Checkout" at bounding box center [376, 179] width 286 height 22
click at [22, 51] on icon at bounding box center [23, 52] width 9 height 8
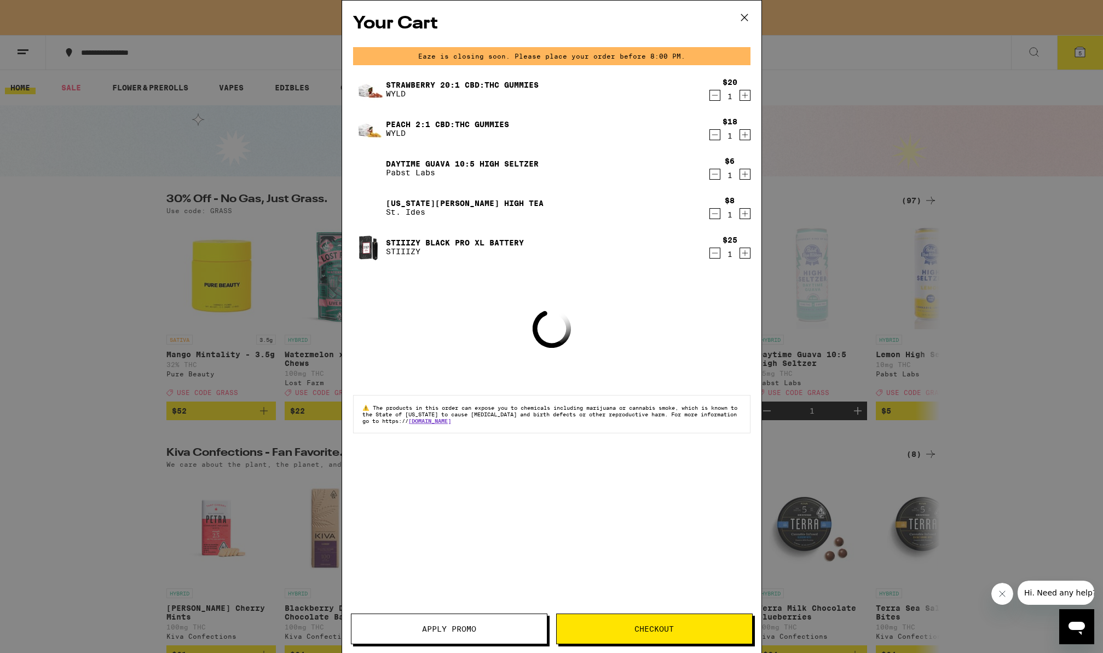
click at [717, 173] on icon "Decrement" at bounding box center [715, 174] width 10 height 13
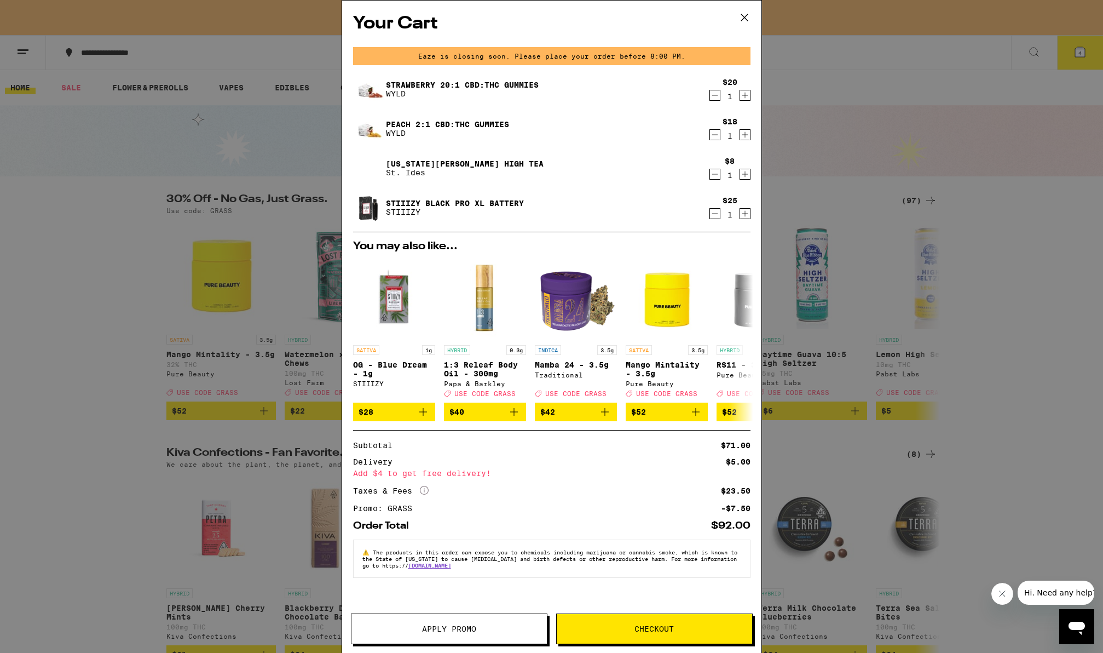
click at [749, 15] on icon at bounding box center [744, 17] width 16 height 16
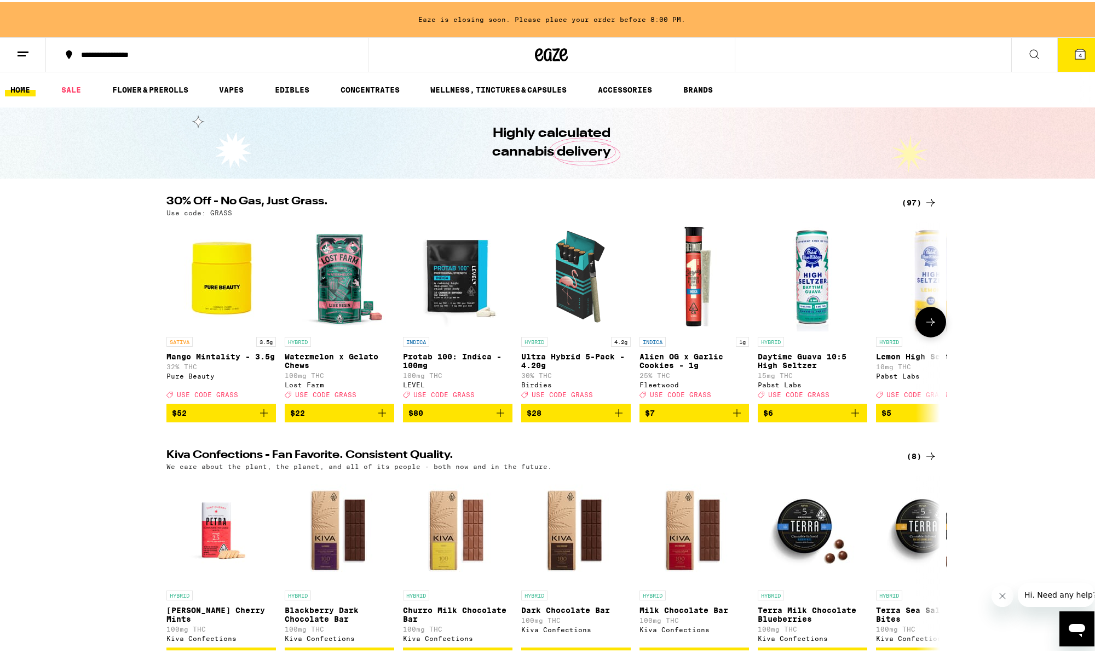
click at [852, 414] on icon "Add to bag" at bounding box center [855, 411] width 8 height 8
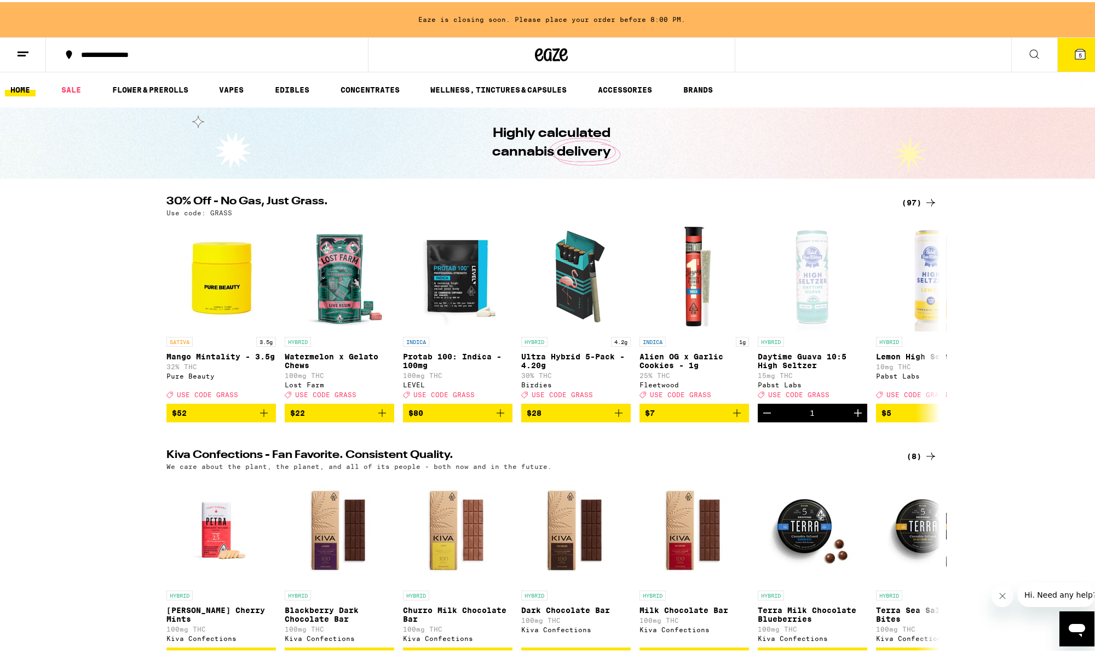
click at [1082, 51] on button "5" at bounding box center [1080, 53] width 46 height 34
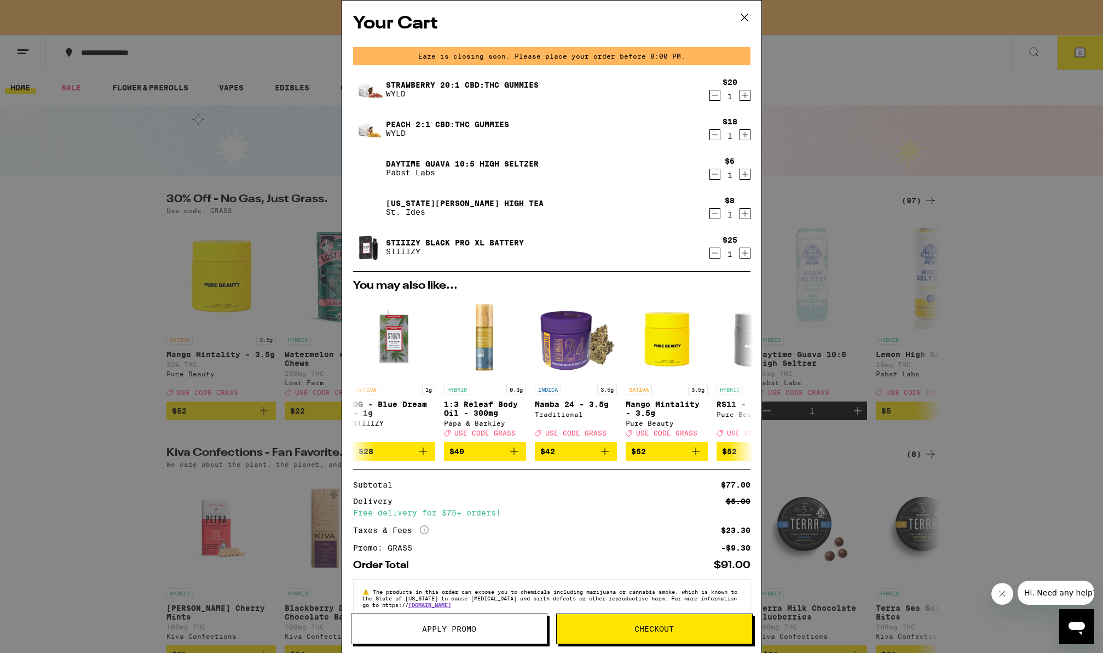
click at [650, 634] on button "Checkout" at bounding box center [654, 628] width 197 height 31
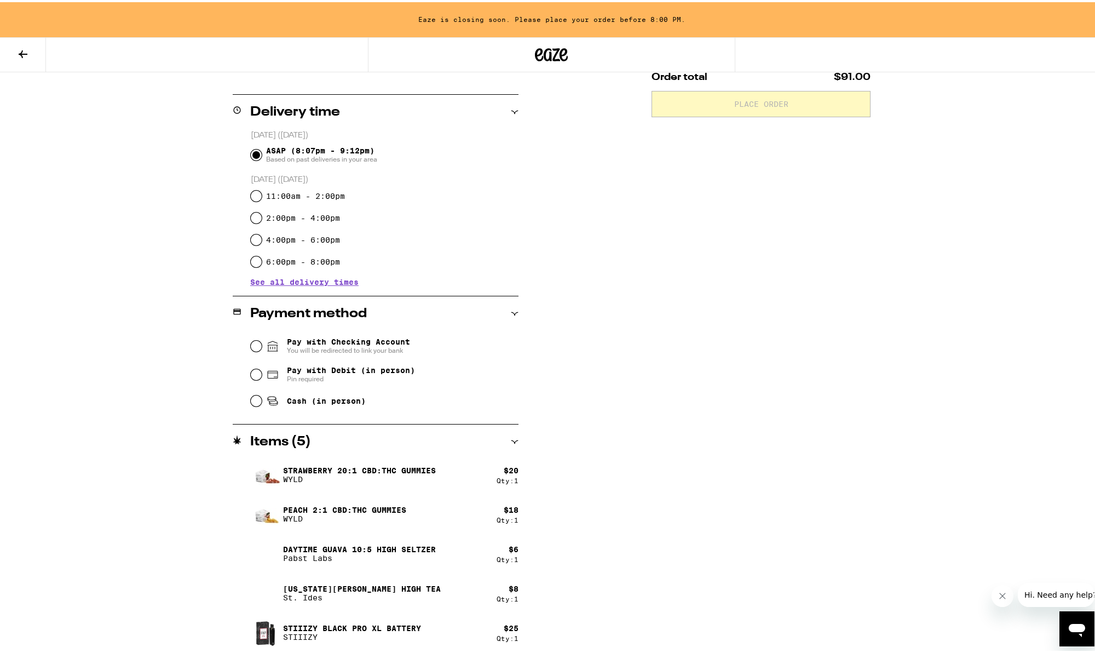
scroll to position [250, 0]
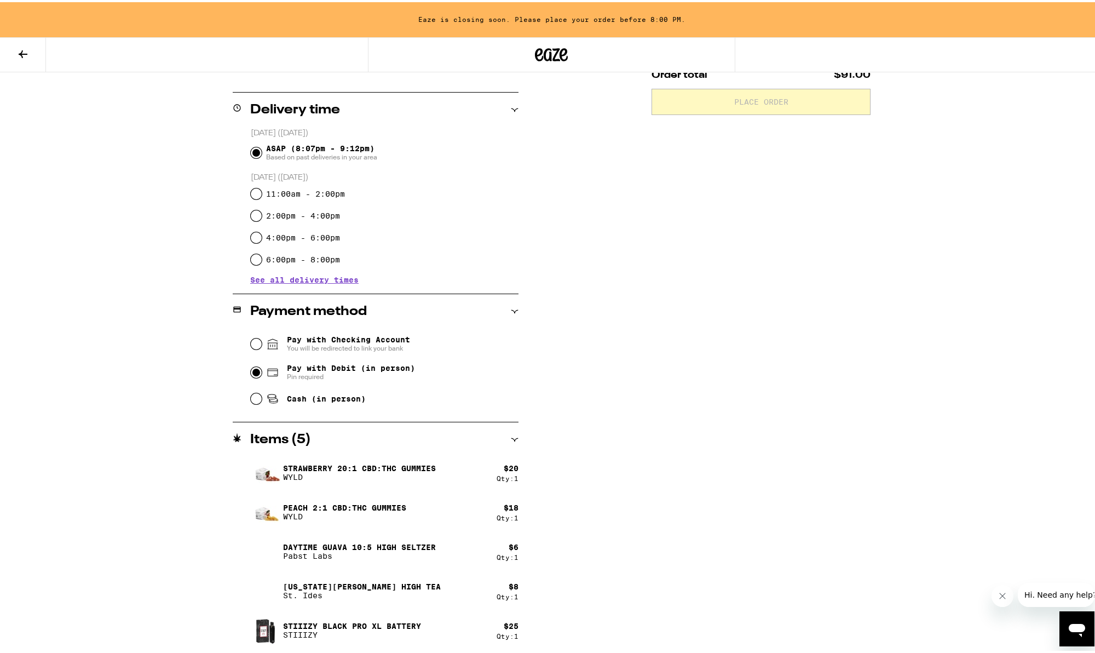
click at [252, 369] on input "Pay with Debit (in person) Pin required" at bounding box center [256, 370] width 11 height 11
radio input "true"
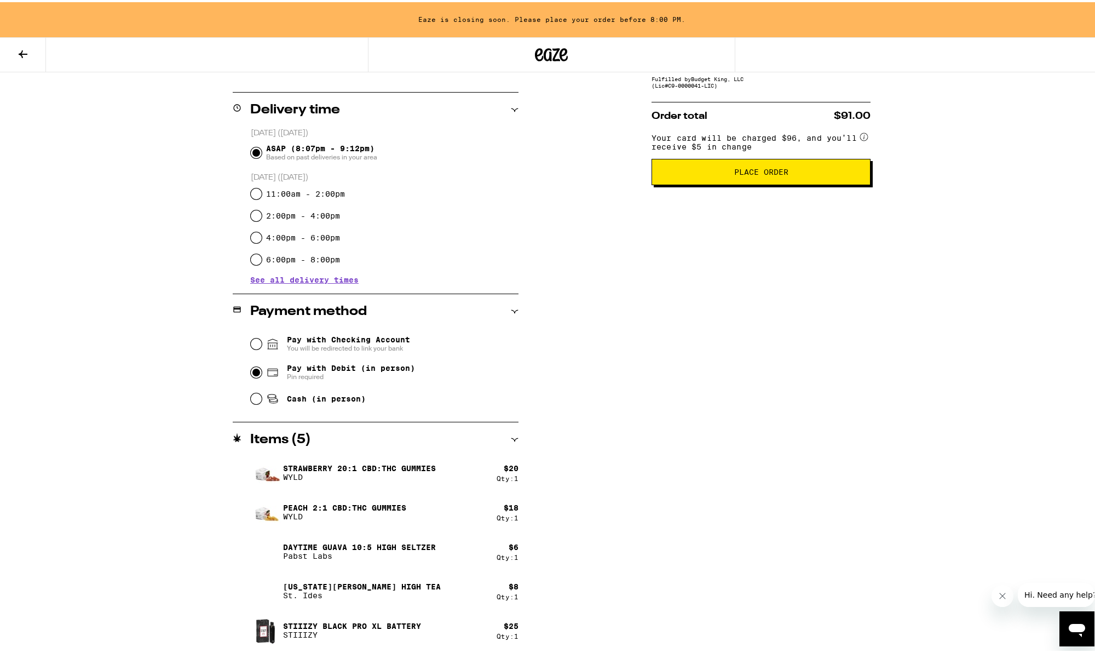
click at [250, 400] on fieldset "Pay with Checking Account You will be redirected to link your bank Pay with Deb…" at bounding box center [384, 368] width 268 height 82
click at [251, 401] on input "Cash (in person)" at bounding box center [256, 396] width 11 height 11
radio input "true"
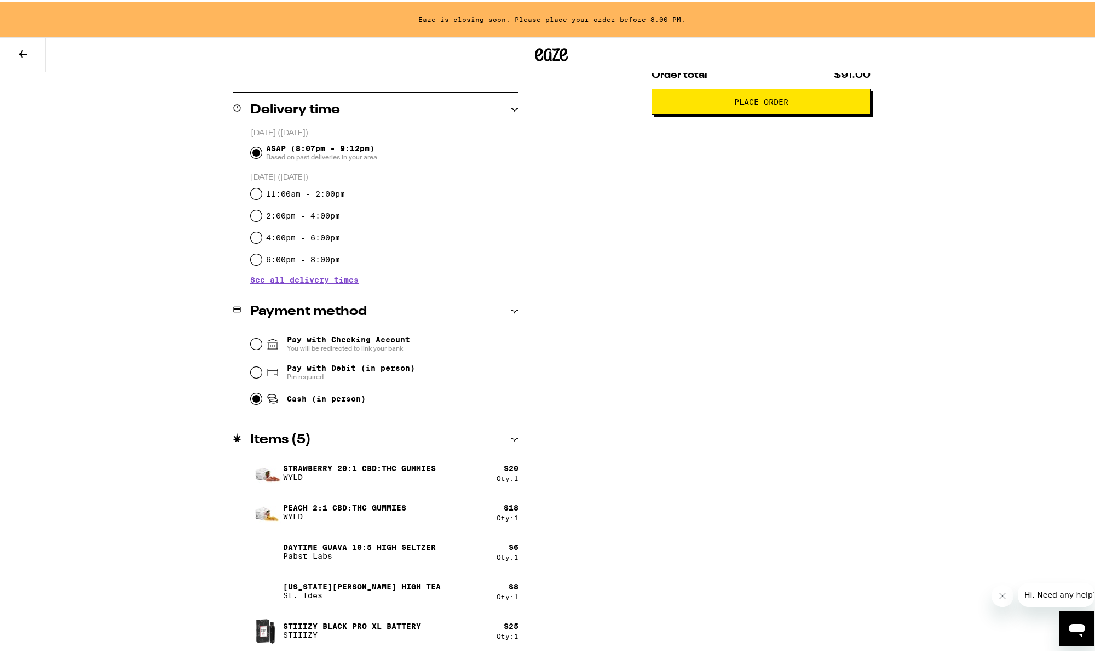
click at [303, 370] on span "Pay with Debit (in person)" at bounding box center [351, 365] width 128 height 9
click at [262, 371] on input "Pay with Debit (in person) Pin required" at bounding box center [256, 370] width 11 height 11
radio input "true"
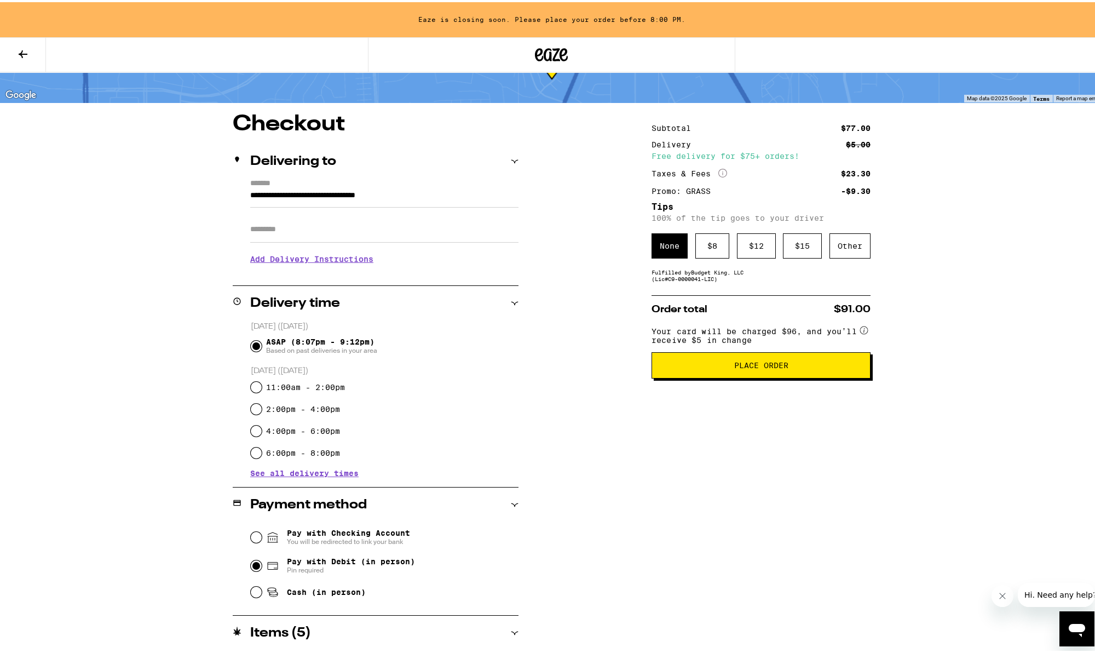
scroll to position [0, 0]
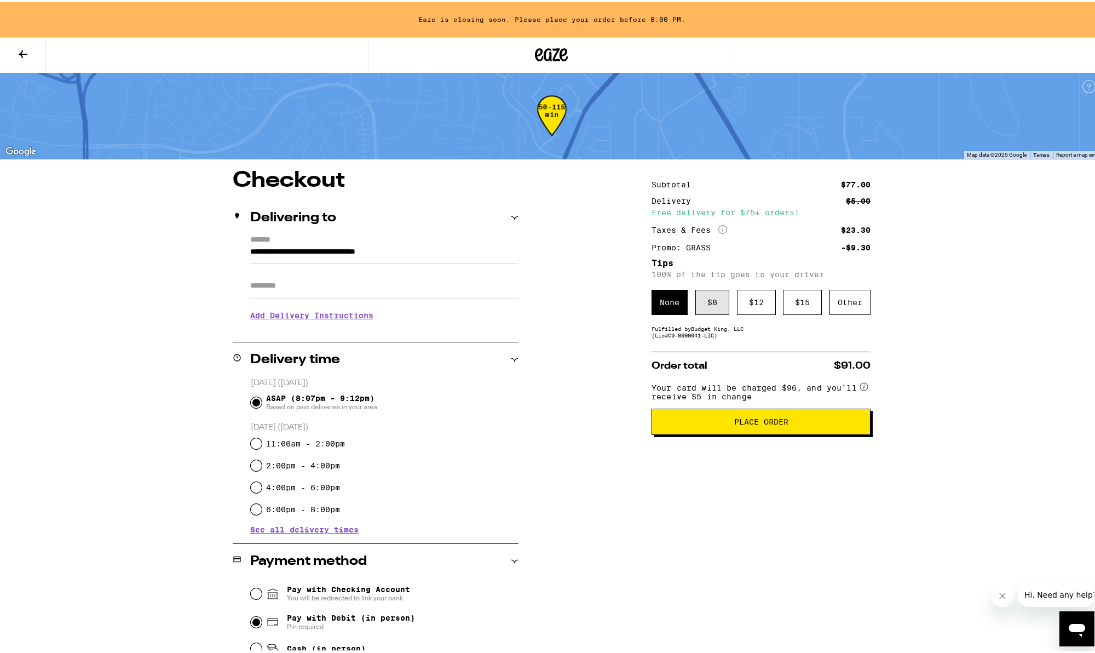
click at [713, 303] on div "$ 8" at bounding box center [712, 299] width 34 height 25
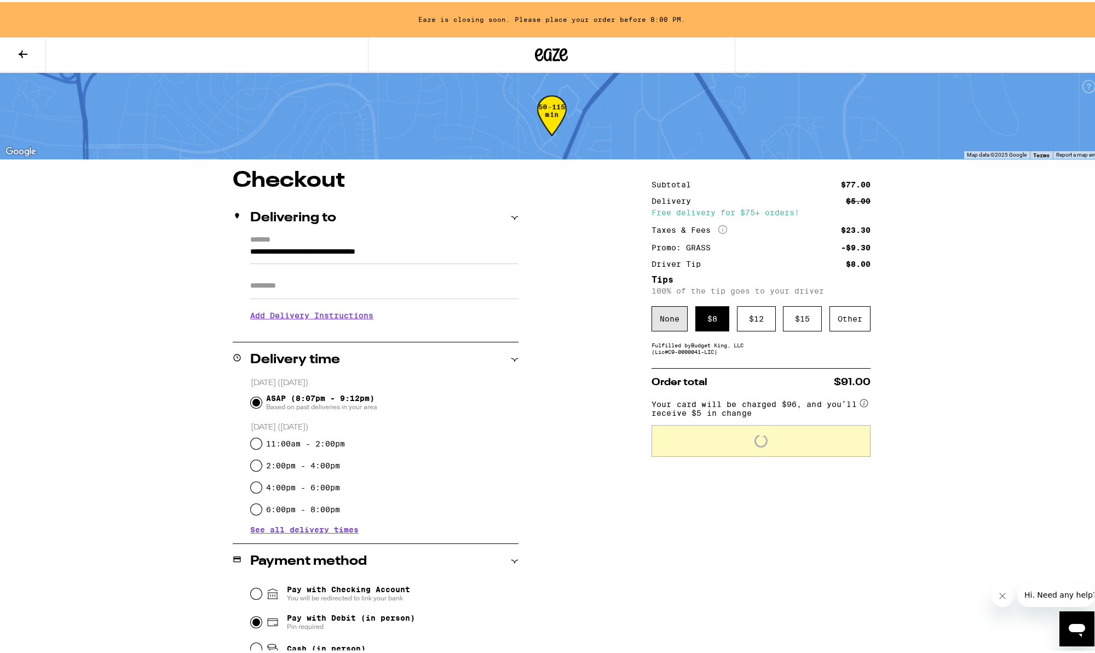
click at [673, 321] on div "None" at bounding box center [669, 316] width 36 height 25
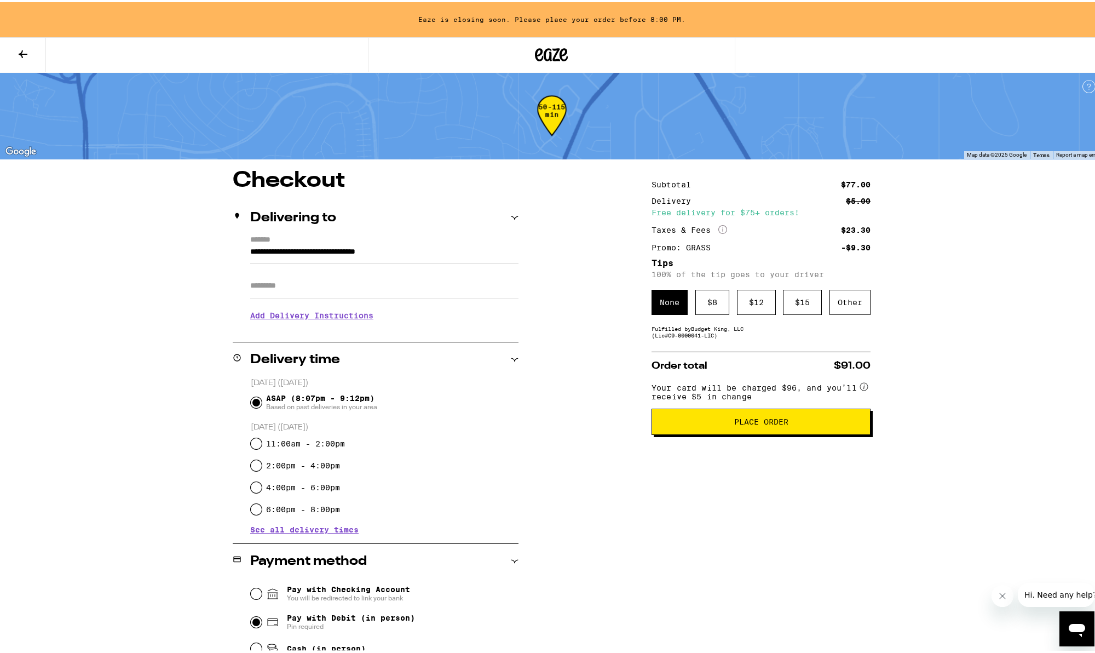
click at [749, 430] on button "Place Order" at bounding box center [760, 419] width 219 height 26
